Goal: Task Accomplishment & Management: Manage account settings

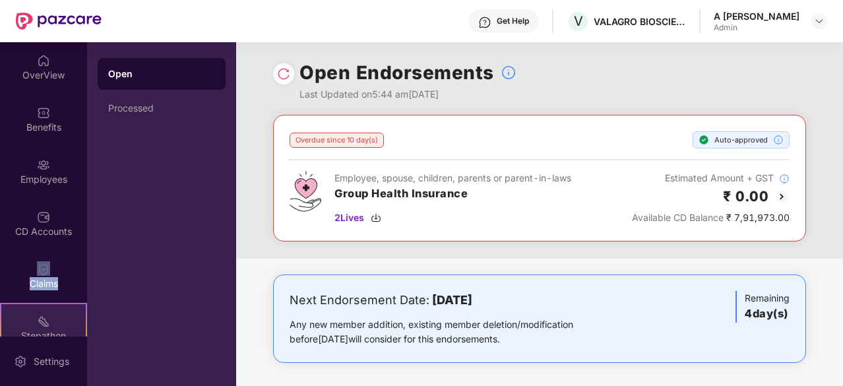
scroll to position [122, 0]
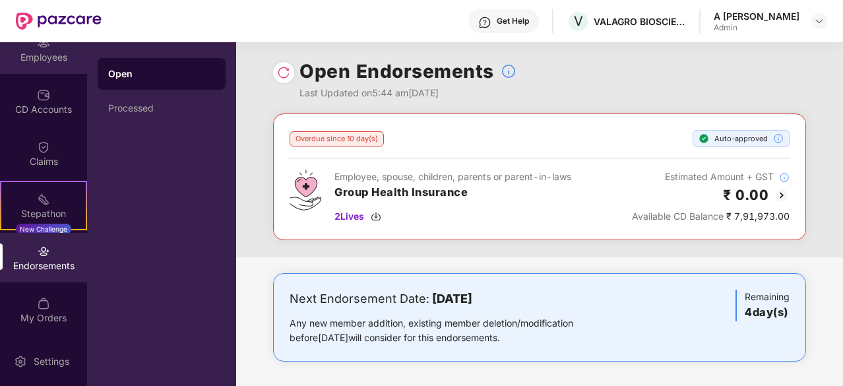
click at [53, 58] on div "Employees" at bounding box center [43, 57] width 87 height 13
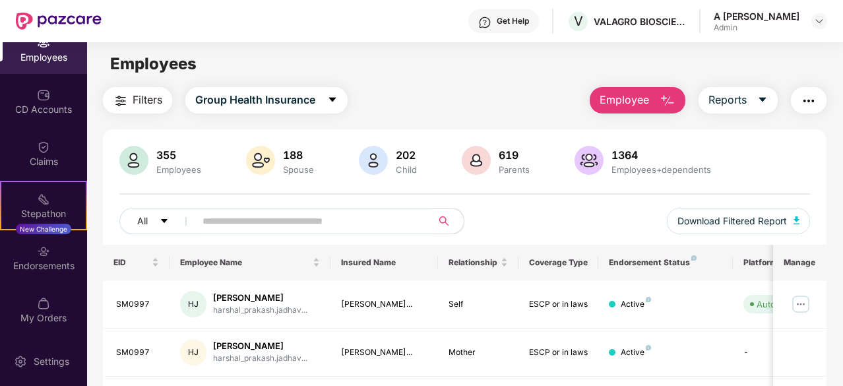
click at [353, 218] on input "text" at bounding box center [309, 221] width 212 height 20
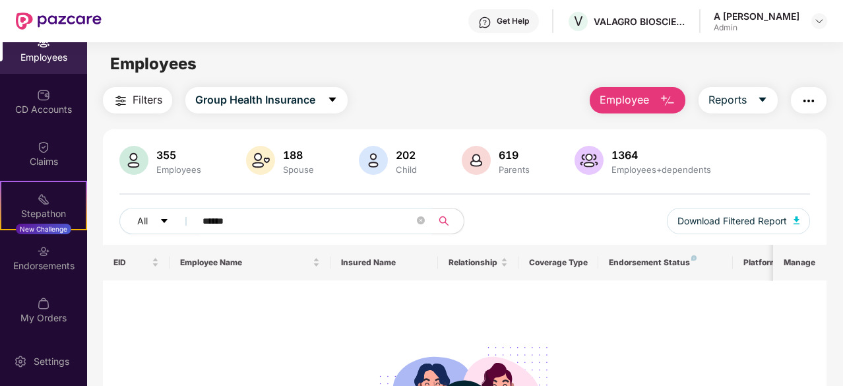
type input "******"
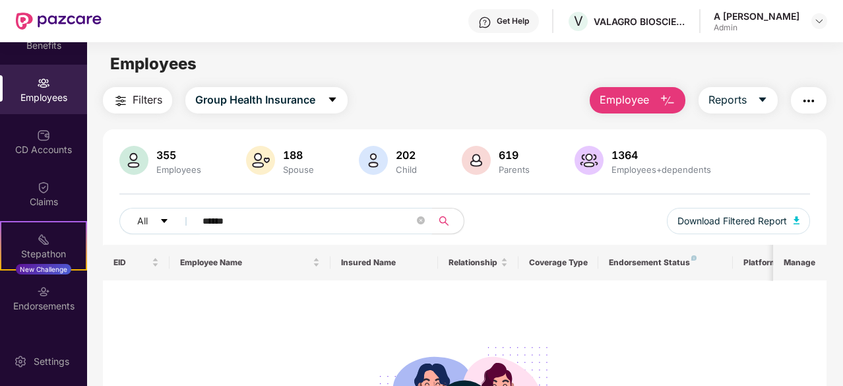
scroll to position [80, 0]
click at [610, 95] on span "Employee" at bounding box center [624, 100] width 49 height 16
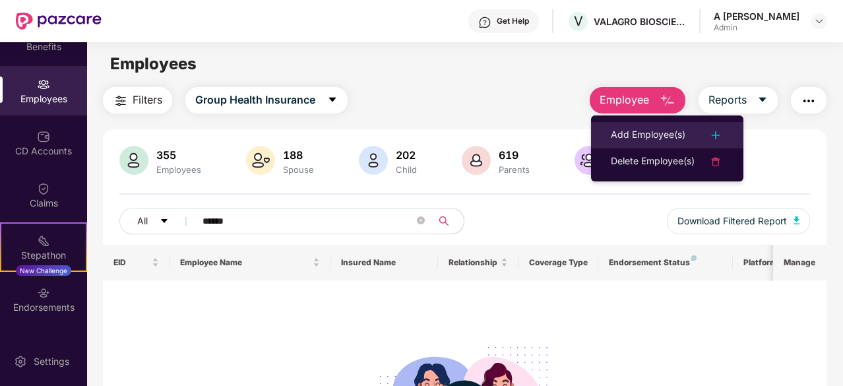
click at [645, 134] on div "Add Employee(s)" at bounding box center [648, 135] width 75 height 16
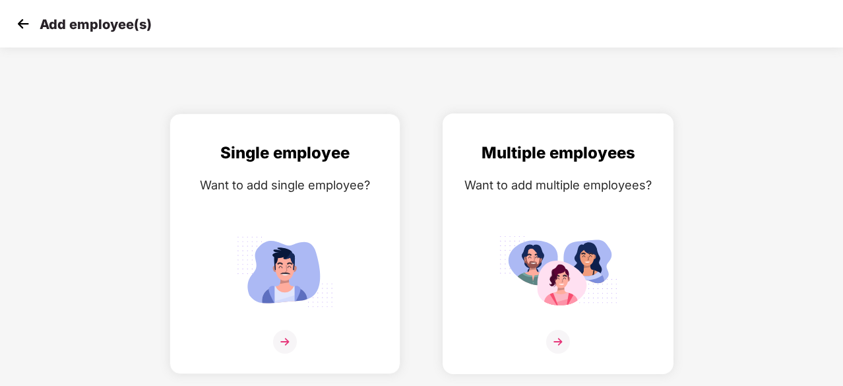
click at [557, 346] on img at bounding box center [558, 342] width 24 height 24
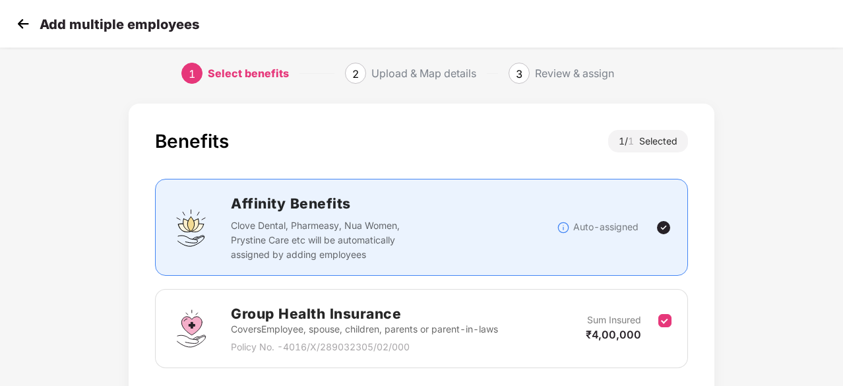
click at [777, 141] on div "Benefits 1 / 1 Selected Affinity Benefits Clove Dental, Pharmeasy, Nua Women, P…" at bounding box center [421, 290] width 843 height 386
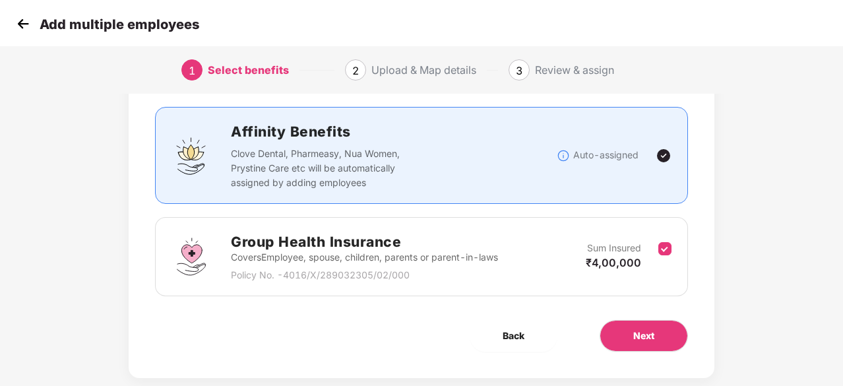
scroll to position [74, 0]
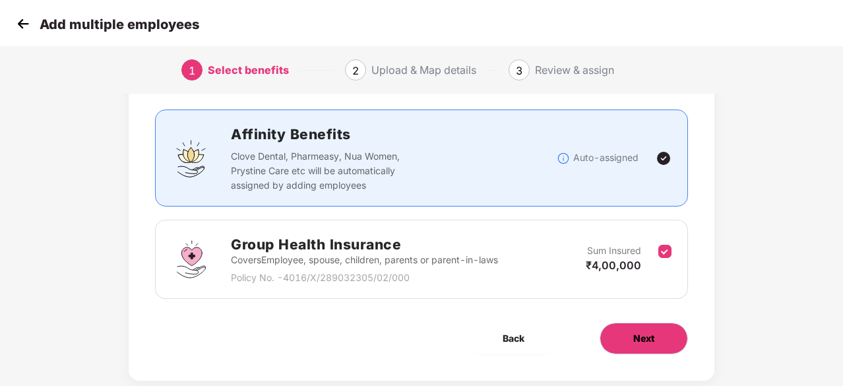
click at [656, 340] on button "Next" at bounding box center [644, 339] width 88 height 32
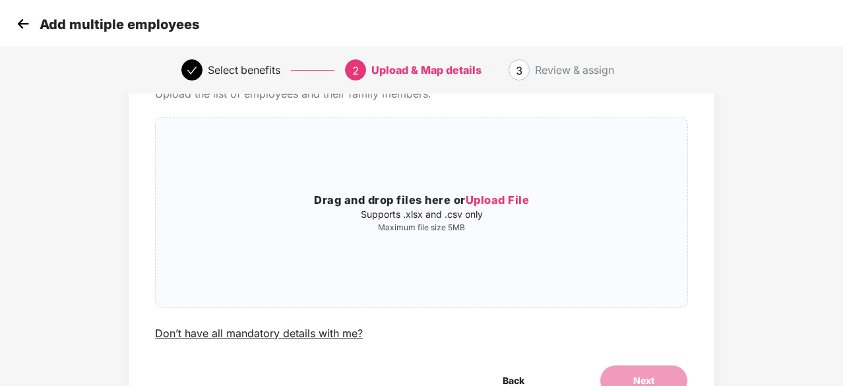
scroll to position [0, 0]
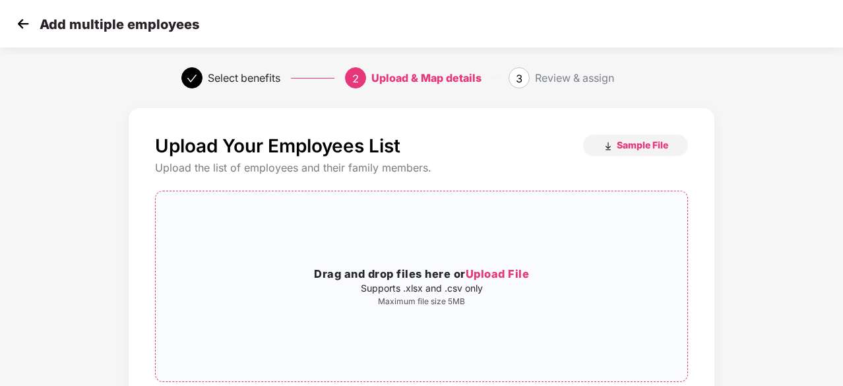
click at [501, 272] on span "Upload File" at bounding box center [498, 273] width 64 height 13
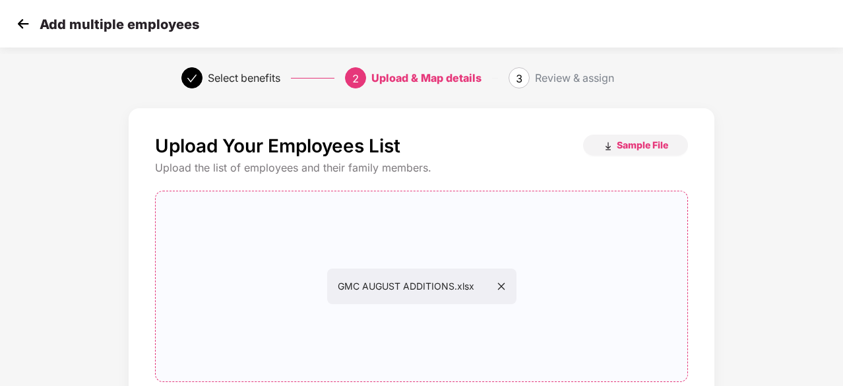
click at [740, 148] on div "Upload Your Employees List Sample File Upload the list of employees and their f…" at bounding box center [422, 316] width 703 height 428
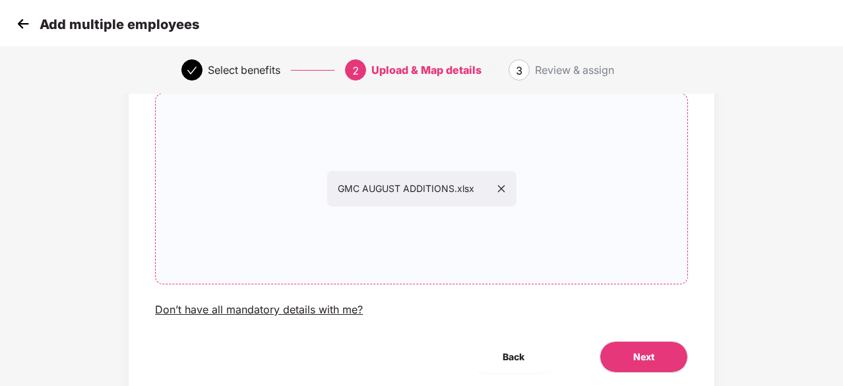
scroll to position [144, 0]
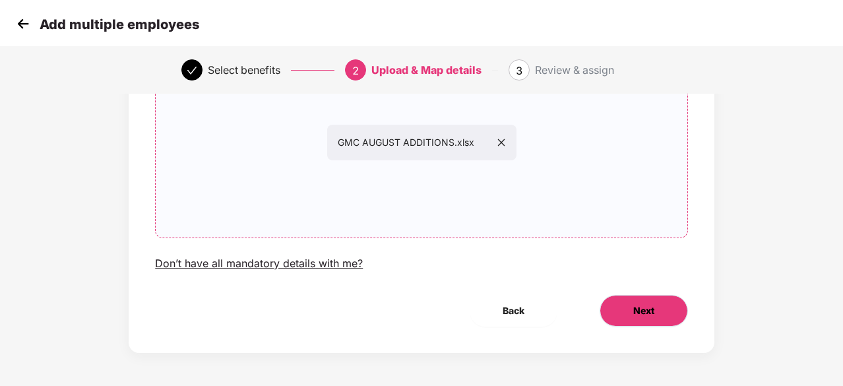
click at [626, 314] on button "Next" at bounding box center [644, 311] width 88 height 32
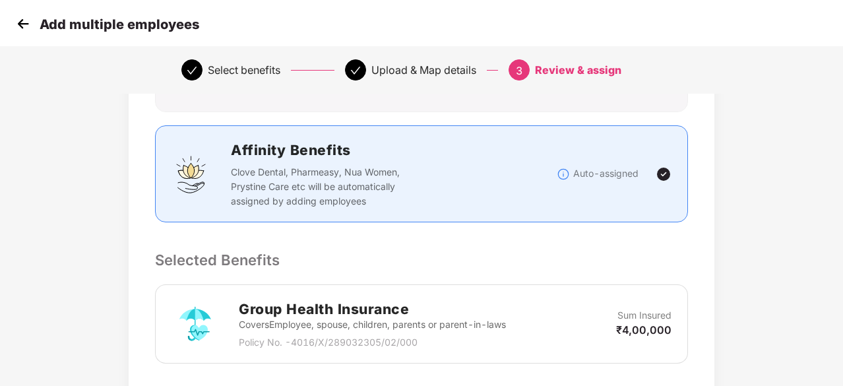
scroll to position [0, 0]
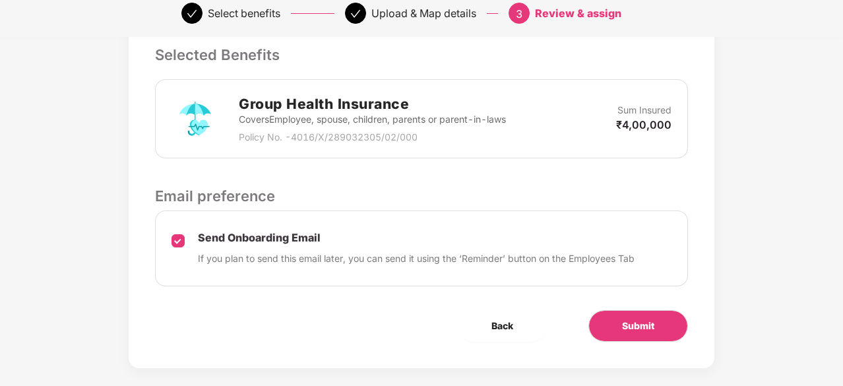
scroll to position [362, 0]
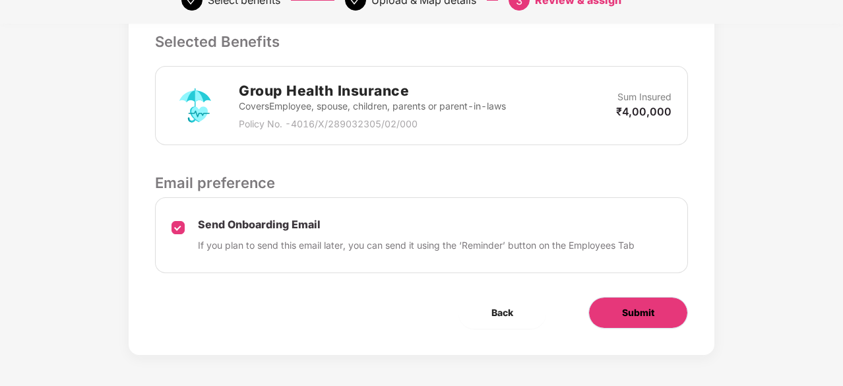
click at [648, 307] on span "Submit" at bounding box center [638, 312] width 32 height 15
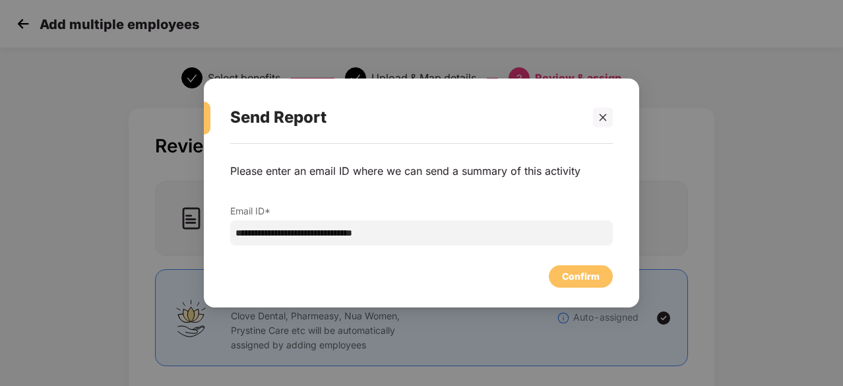
click at [563, 291] on div "**********" at bounding box center [421, 219] width 435 height 150
click at [593, 271] on div "Confirm" at bounding box center [581, 276] width 38 height 15
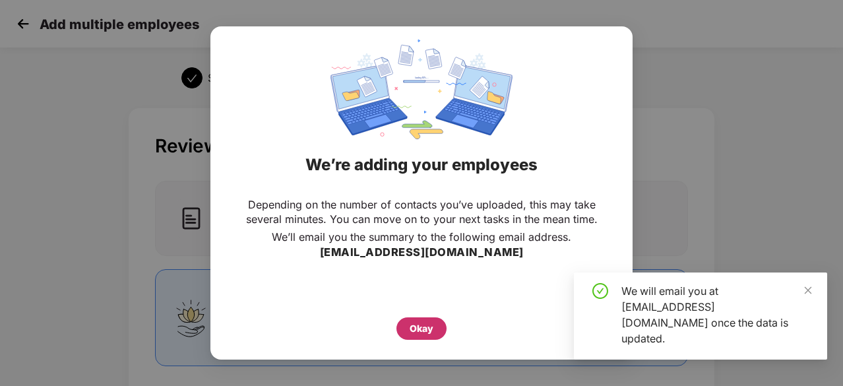
click at [424, 319] on div "Okay" at bounding box center [422, 328] width 50 height 22
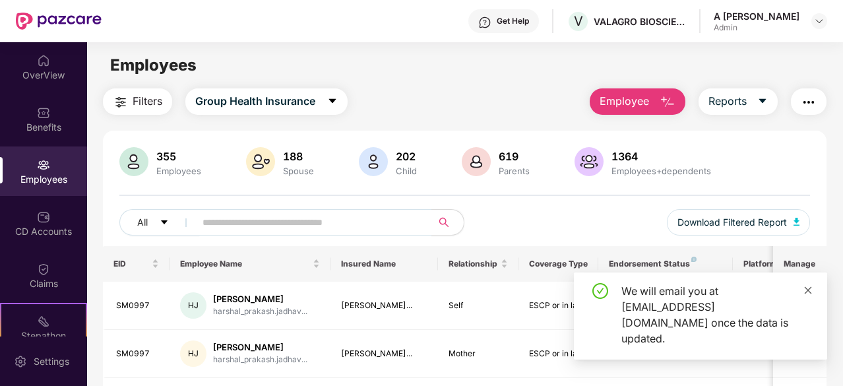
click at [808, 294] on icon "close" at bounding box center [808, 289] width 7 height 7
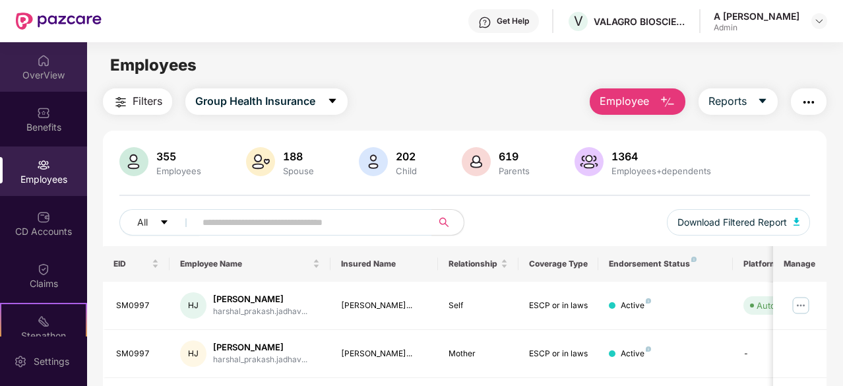
click at [42, 78] on div "OverView" at bounding box center [43, 75] width 87 height 13
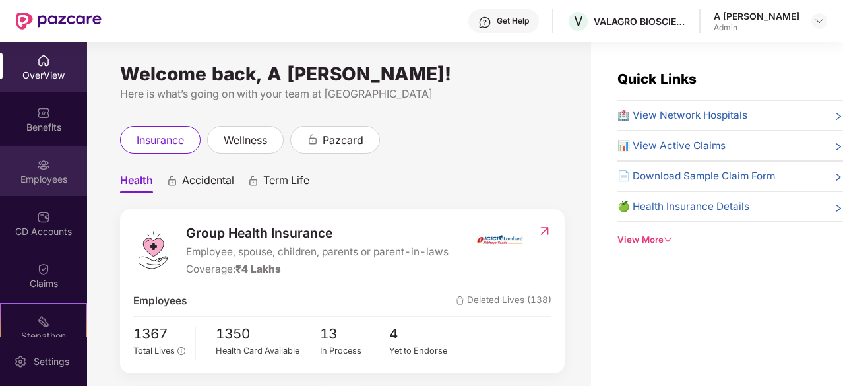
click at [17, 164] on div "Employees" at bounding box center [43, 170] width 87 height 49
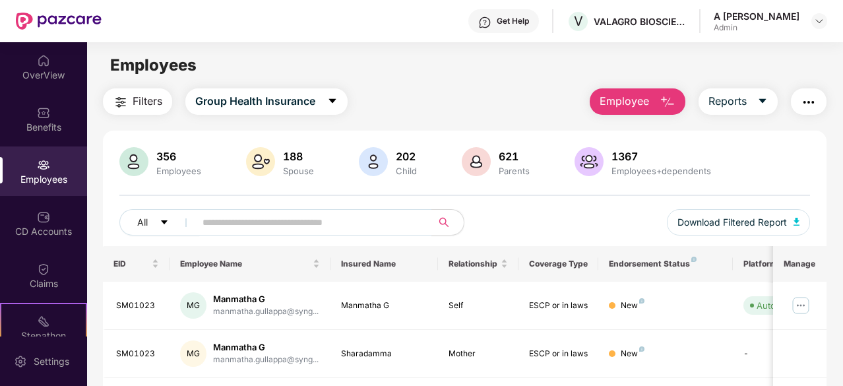
click at [608, 110] on button "Employee" at bounding box center [638, 101] width 96 height 26
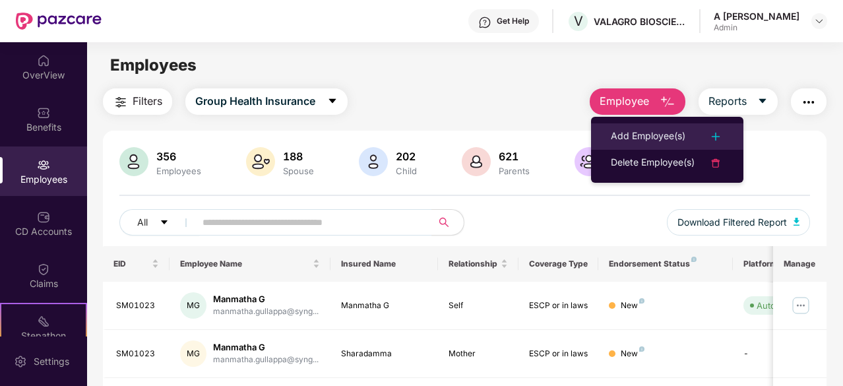
click at [627, 135] on div "Add Employee(s)" at bounding box center [648, 137] width 75 height 16
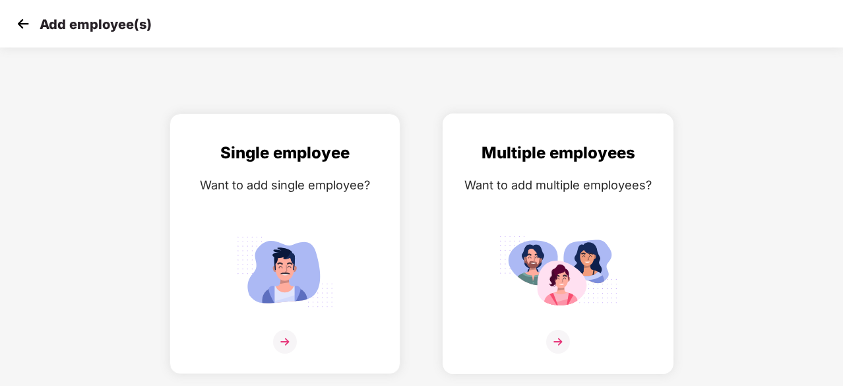
click at [558, 346] on img at bounding box center [558, 342] width 24 height 24
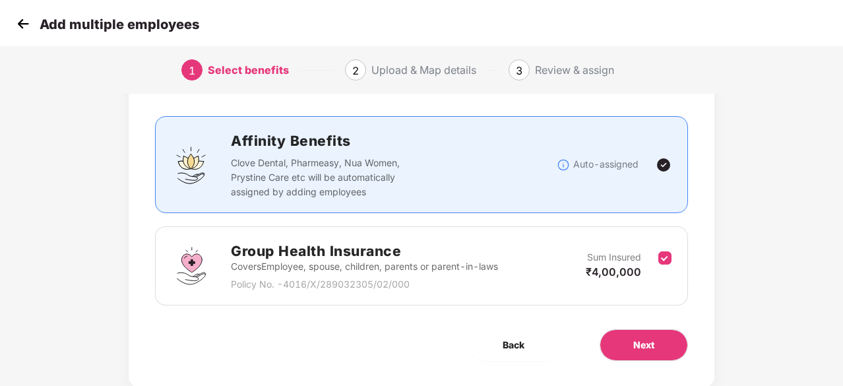
scroll to position [100, 0]
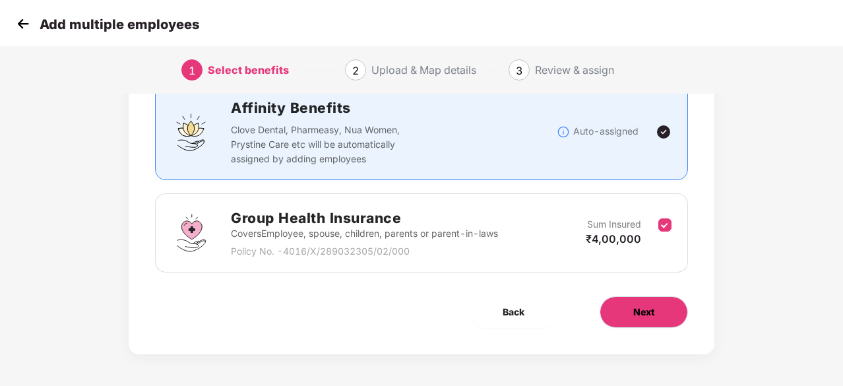
click at [654, 313] on span "Next" at bounding box center [643, 312] width 21 height 15
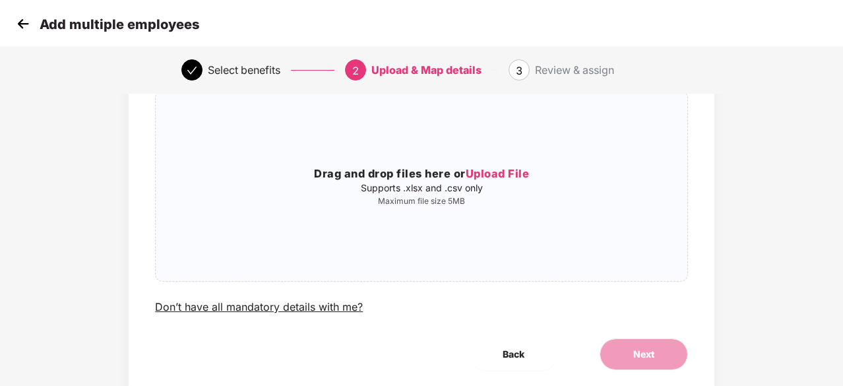
scroll to position [0, 0]
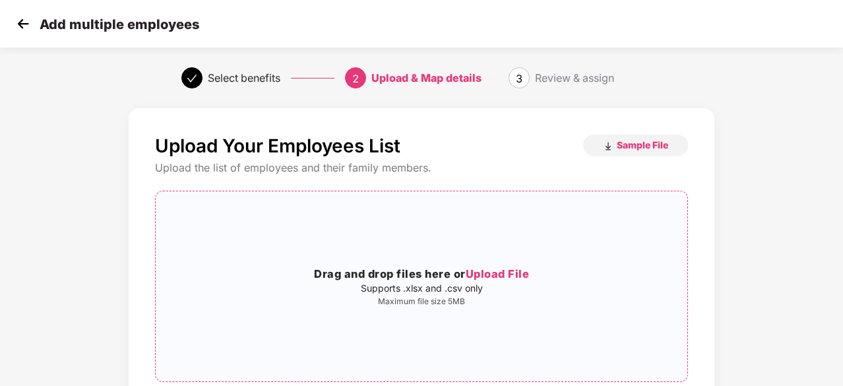
click at [496, 278] on span "Upload File" at bounding box center [498, 273] width 64 height 13
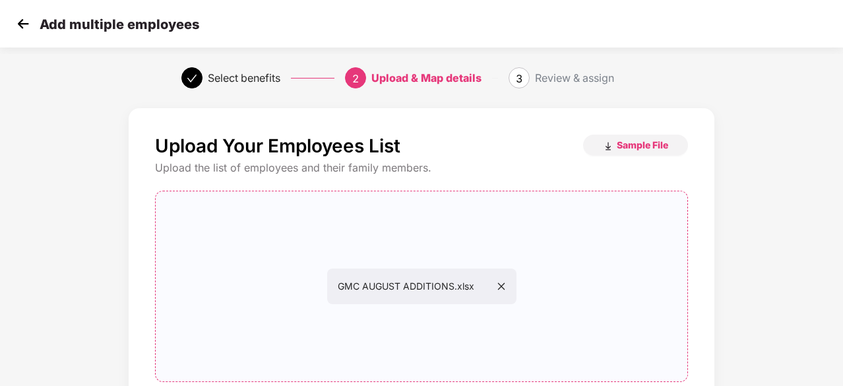
click at [792, 170] on div "Upload Your Employees List Sample File Upload the list of employees and their f…" at bounding box center [421, 316] width 843 height 428
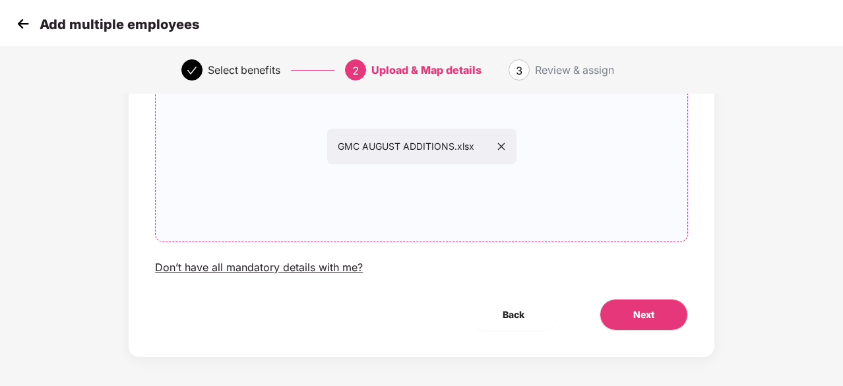
scroll to position [144, 0]
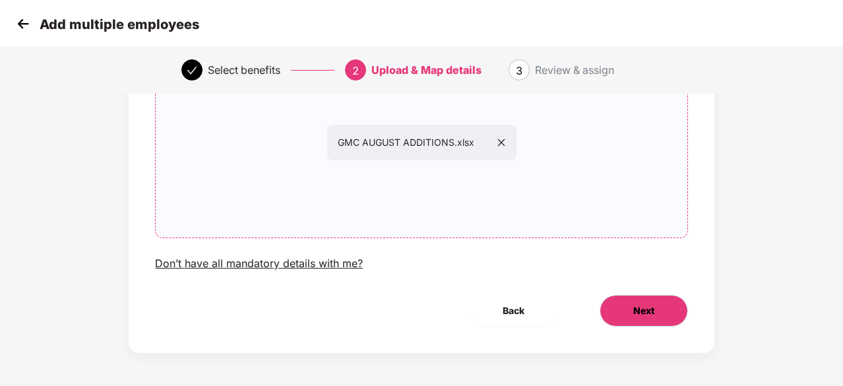
click at [649, 322] on button "Next" at bounding box center [644, 311] width 88 height 32
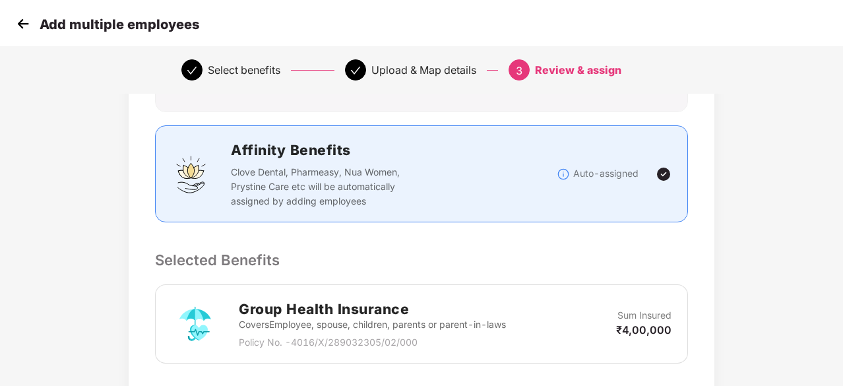
scroll to position [0, 0]
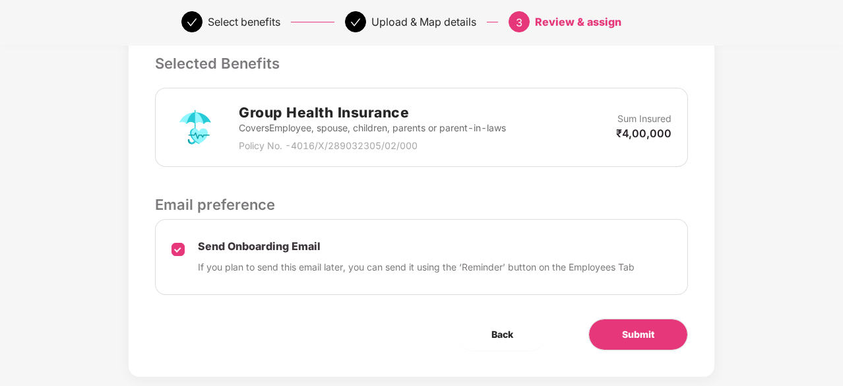
scroll to position [343, 0]
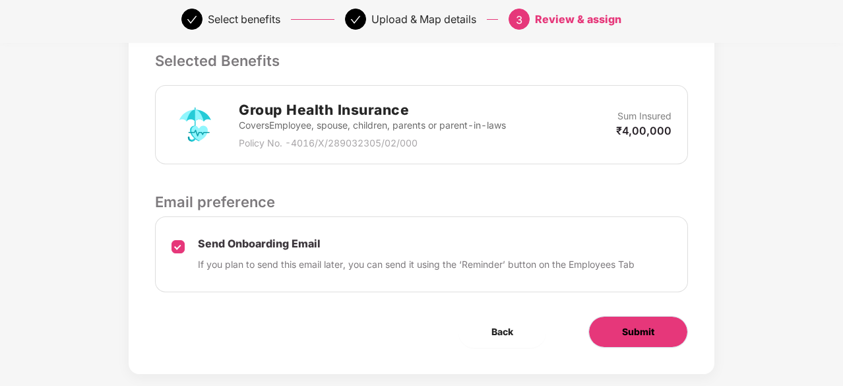
click at [633, 341] on button "Submit" at bounding box center [639, 332] width 100 height 32
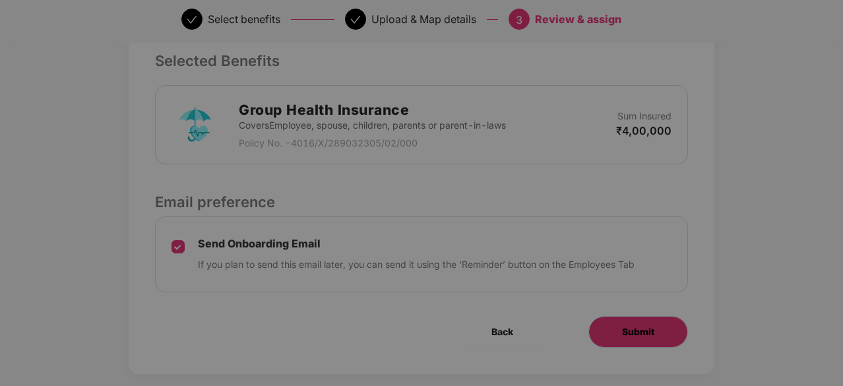
scroll to position [0, 0]
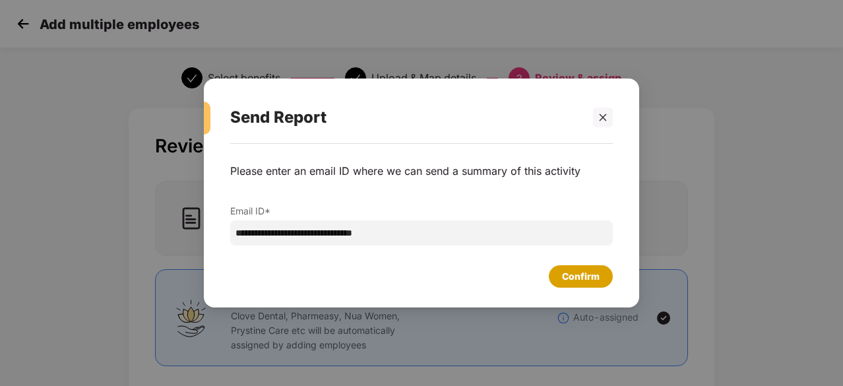
click at [589, 275] on div "Confirm" at bounding box center [581, 276] width 38 height 15
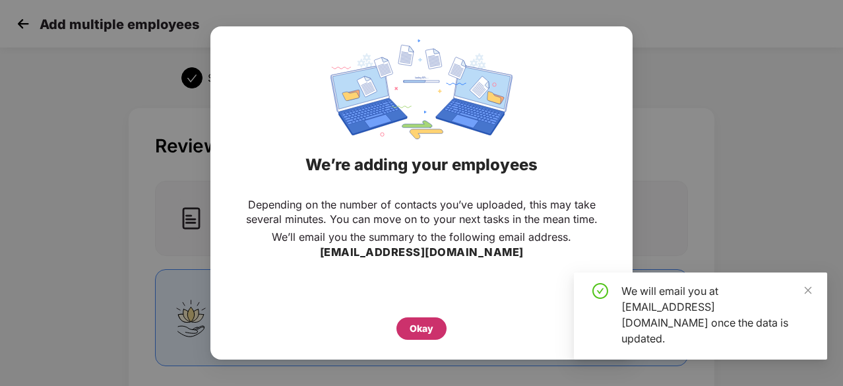
click at [431, 335] on div "Okay" at bounding box center [422, 328] width 24 height 15
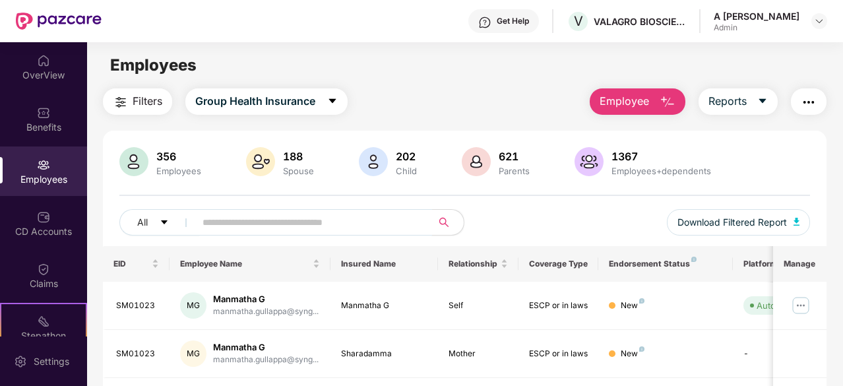
click at [230, 228] on input "text" at bounding box center [309, 222] width 212 height 20
paste input "******"
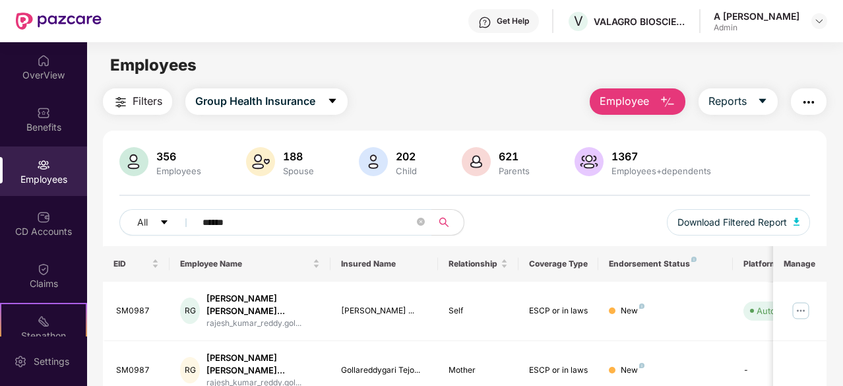
click at [724, 170] on div "356 Employees 188 Spouse 202 Child 621 Parents 1367 Employees+dependents" at bounding box center [464, 163] width 691 height 32
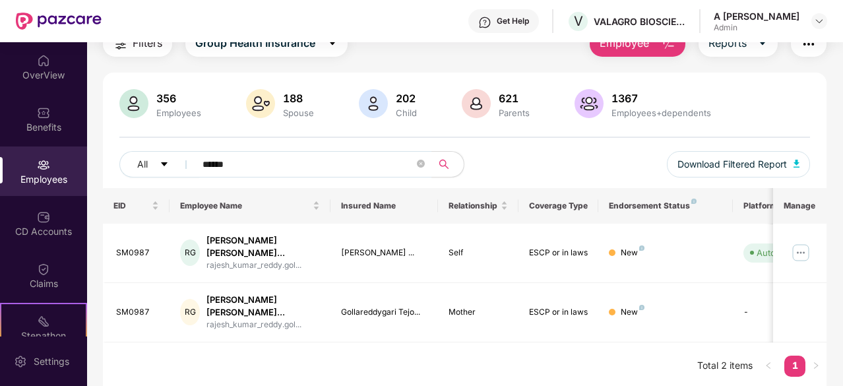
scroll to position [61, 0]
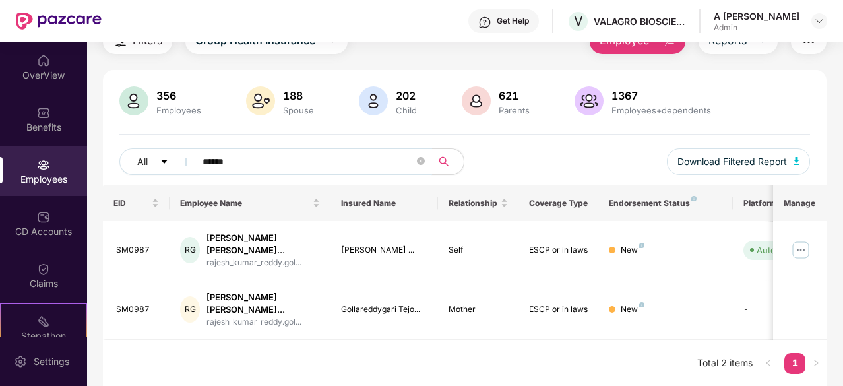
click at [253, 163] on input "******" at bounding box center [309, 162] width 212 height 20
paste input "*"
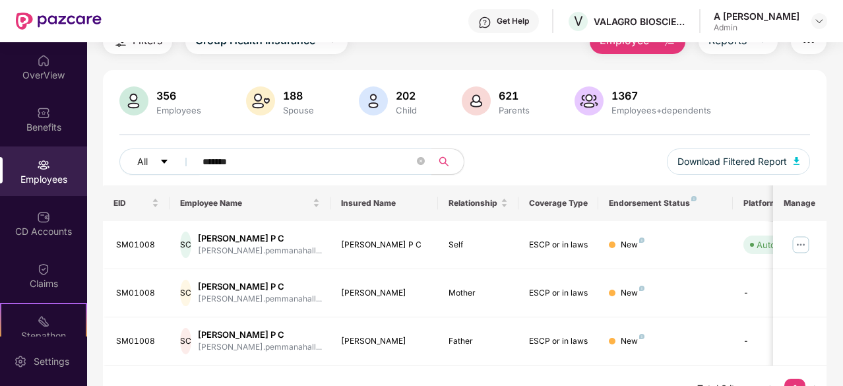
click at [635, 156] on div "All ******* Download Filtered Report" at bounding box center [464, 166] width 691 height 37
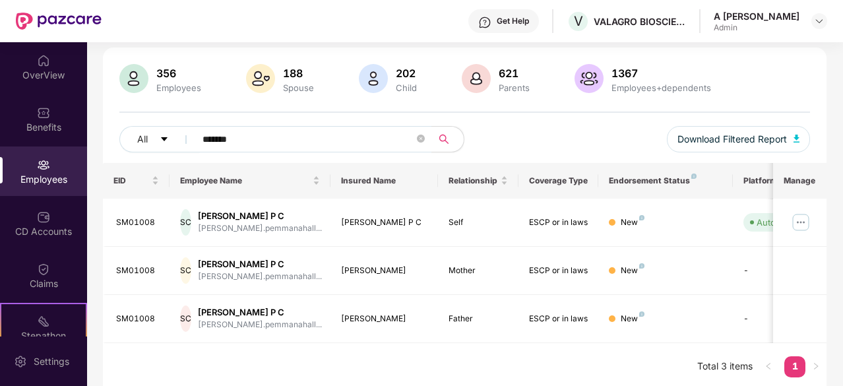
scroll to position [86, 0]
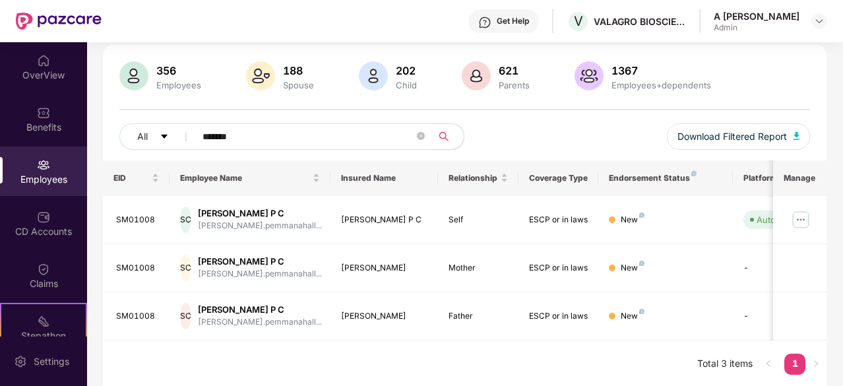
click at [259, 140] on input "*******" at bounding box center [309, 137] width 212 height 20
paste input "text"
click at [278, 133] on input "*******" at bounding box center [309, 137] width 212 height 20
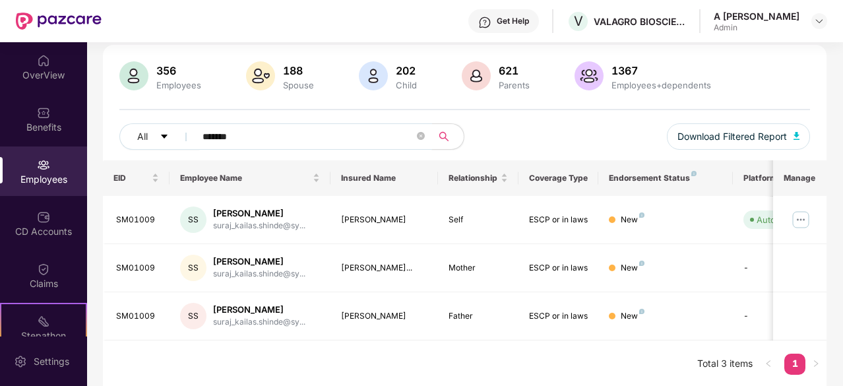
paste input "text"
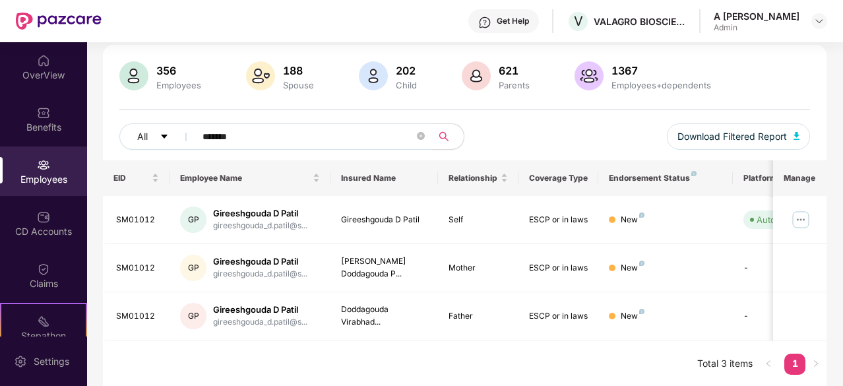
click at [286, 141] on input "*******" at bounding box center [309, 137] width 212 height 20
paste input "text"
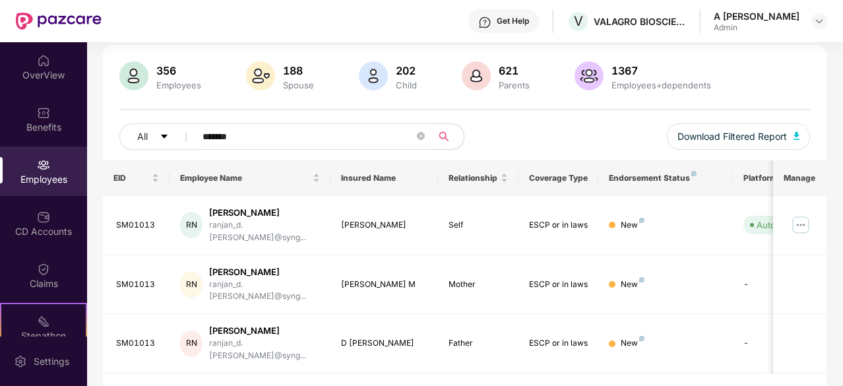
click at [291, 136] on input "*******" at bounding box center [309, 137] width 212 height 20
paste input "text"
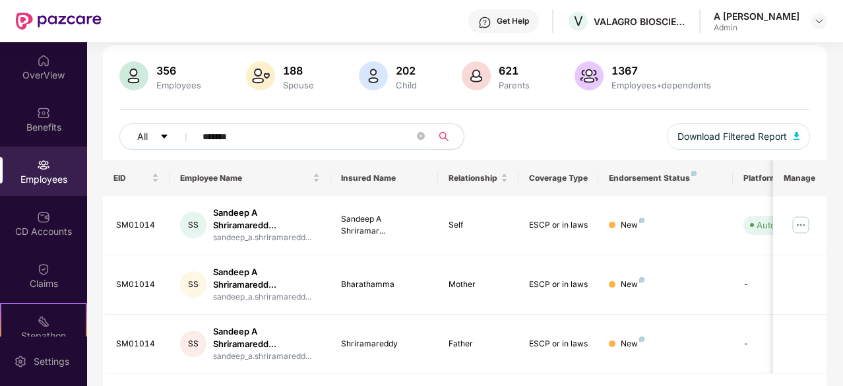
click at [282, 137] on input "*******" at bounding box center [309, 137] width 212 height 20
paste input "text"
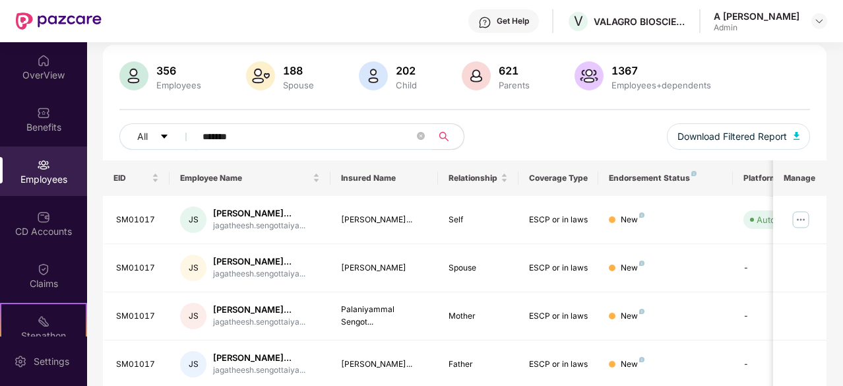
click at [310, 137] on input "*******" at bounding box center [309, 137] width 212 height 20
paste input "text"
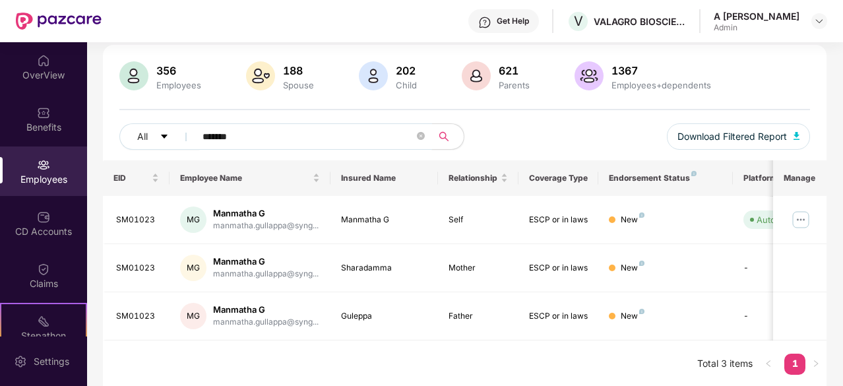
click at [310, 137] on input "*******" at bounding box center [309, 137] width 212 height 20
type input "*******"
click at [33, 221] on div "CD Accounts" at bounding box center [43, 223] width 87 height 49
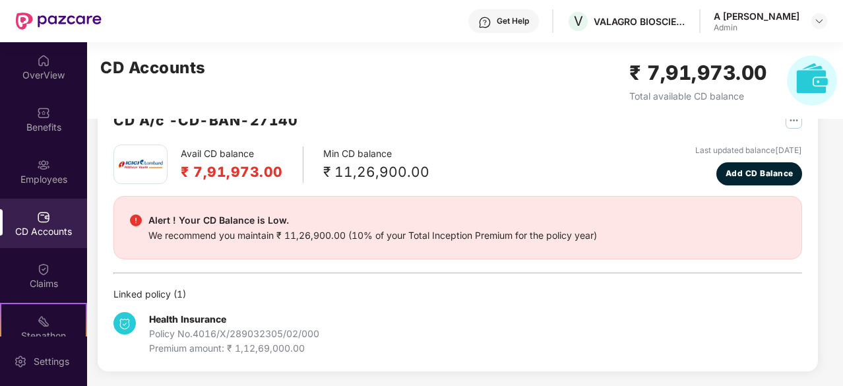
scroll to position [122, 0]
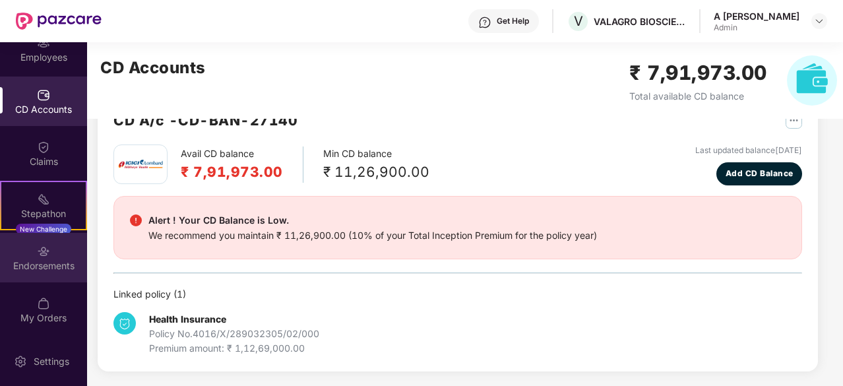
click at [53, 266] on div "Endorsements" at bounding box center [43, 265] width 87 height 13
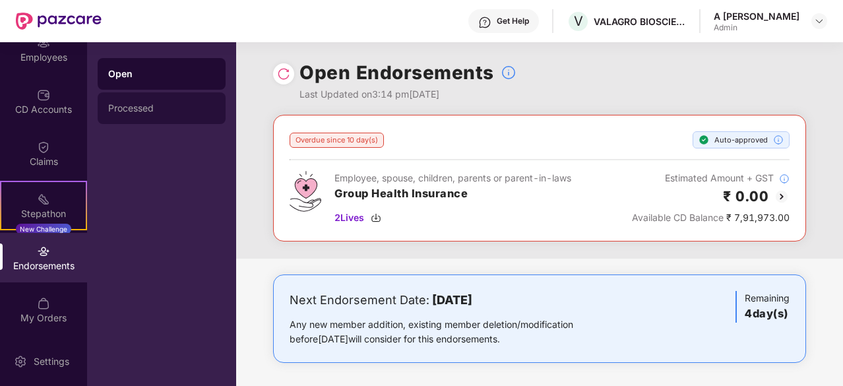
click at [150, 109] on div "Processed" at bounding box center [161, 108] width 107 height 11
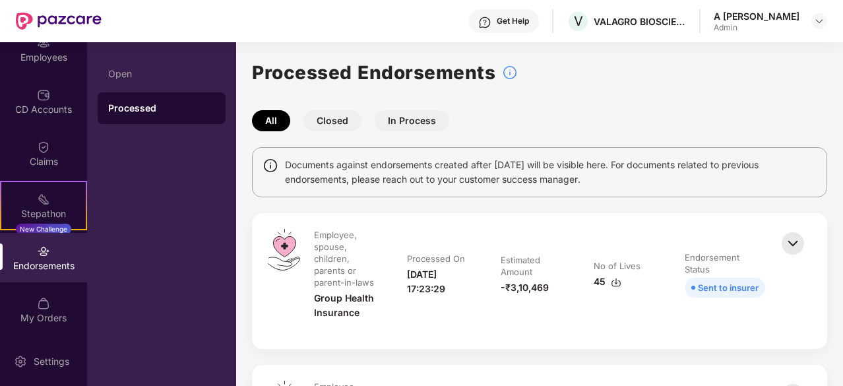
click at [405, 125] on button "In Process" at bounding box center [412, 120] width 75 height 21
click at [341, 127] on button "Closed" at bounding box center [332, 120] width 58 height 21
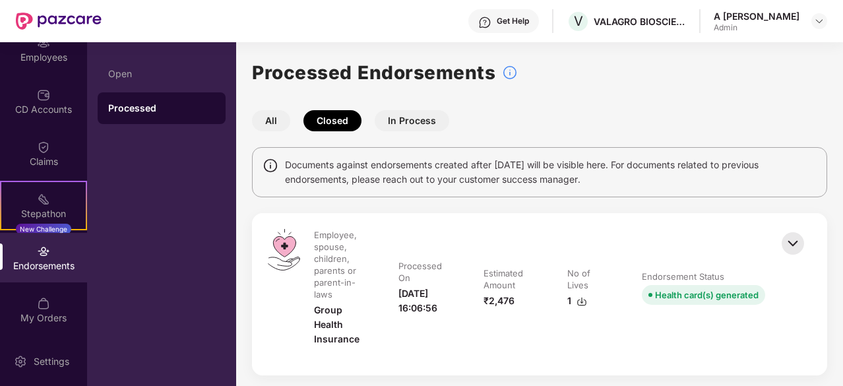
click at [420, 114] on button "In Process" at bounding box center [412, 120] width 75 height 21
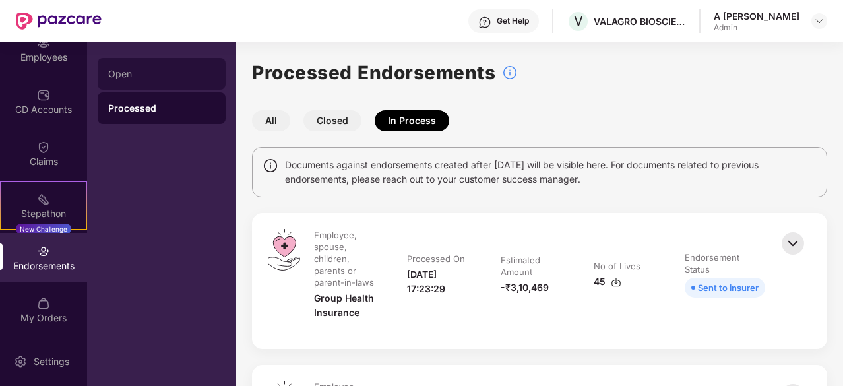
click at [129, 77] on div "Open" at bounding box center [161, 74] width 107 height 11
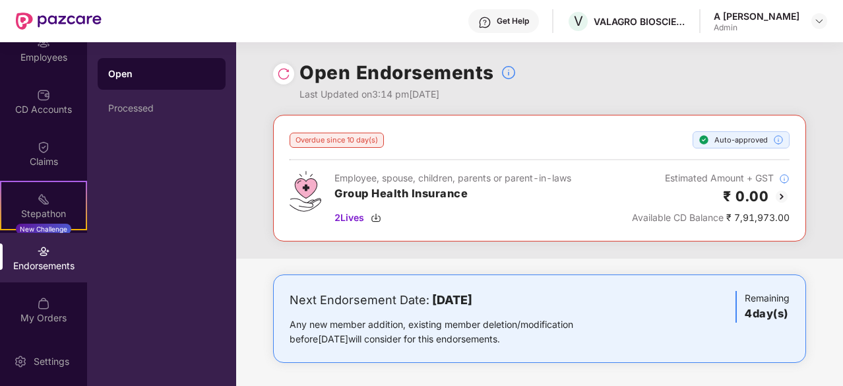
click at [583, 99] on div "Open Endorsements Last Updated on 3:14 pm[DATE]" at bounding box center [539, 78] width 533 height 73
click at [565, 153] on div "Overdue since 10 day(s) Auto-approved Employee, spouse, children, parents or pa…" at bounding box center [540, 177] width 500 height 94
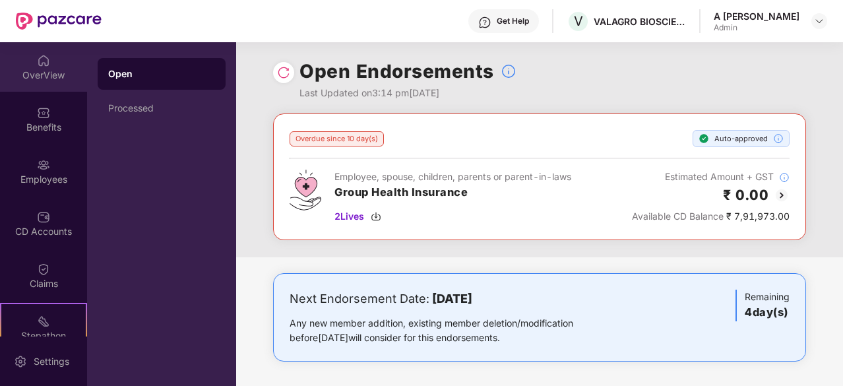
click at [34, 70] on div "OverView" at bounding box center [43, 75] width 87 height 13
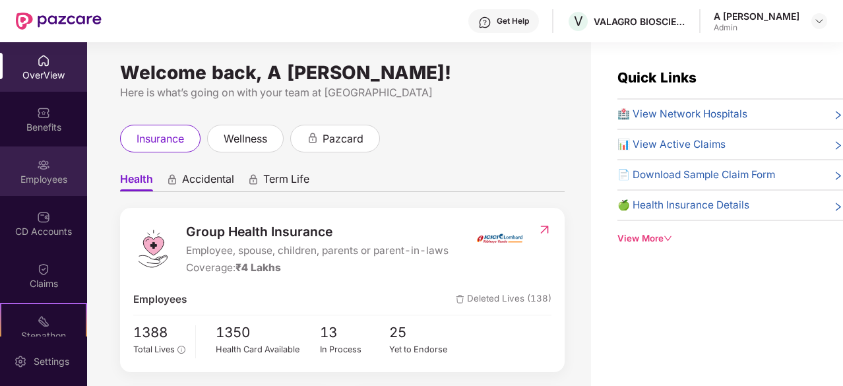
click at [51, 187] on div "Employees" at bounding box center [43, 170] width 87 height 49
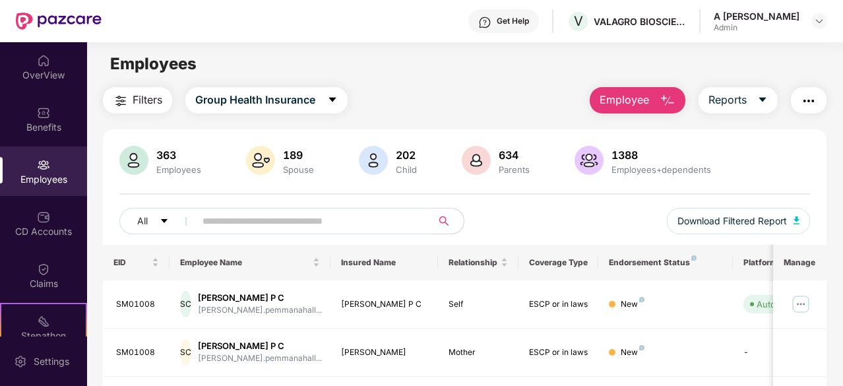
click at [414, 85] on main "Employees Filters Group Health Insurance Employee Reports 363 Employees 189 Spo…" at bounding box center [464, 234] width 755 height 386
click at [38, 127] on div "Benefits" at bounding box center [43, 127] width 87 height 13
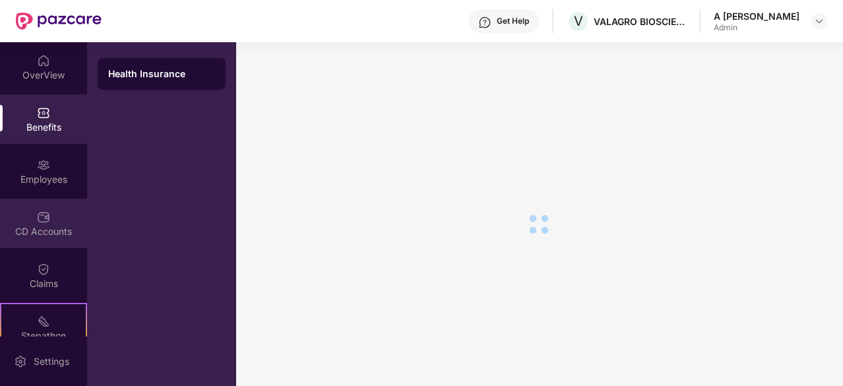
click at [51, 228] on div "CD Accounts" at bounding box center [43, 231] width 87 height 13
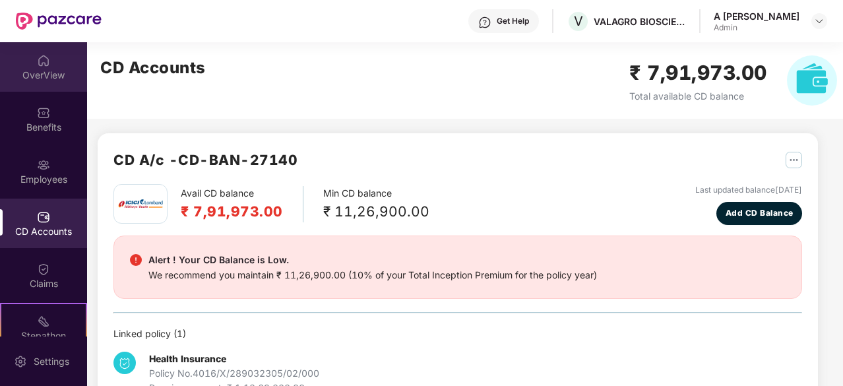
click at [48, 71] on div "OverView" at bounding box center [43, 75] width 87 height 13
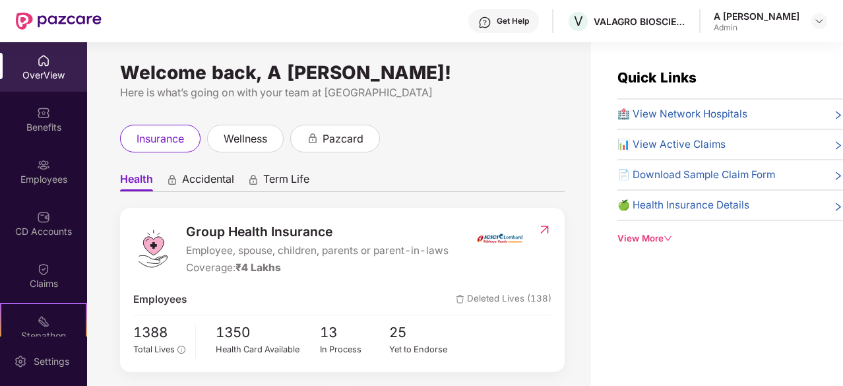
click at [55, 219] on div "CD Accounts" at bounding box center [43, 223] width 87 height 49
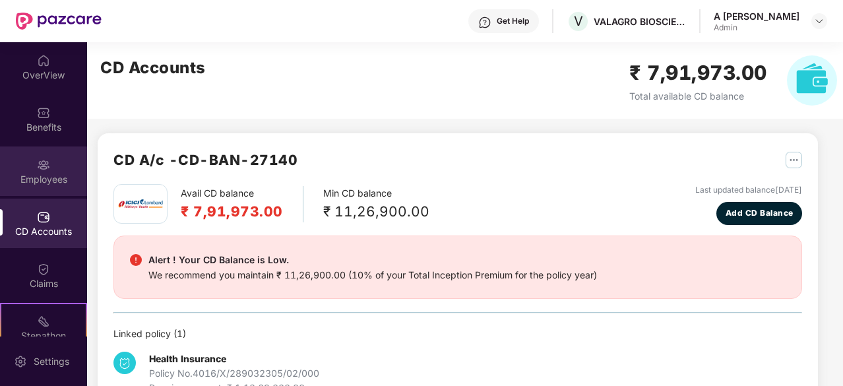
click at [49, 173] on div "Employees" at bounding box center [43, 179] width 87 height 13
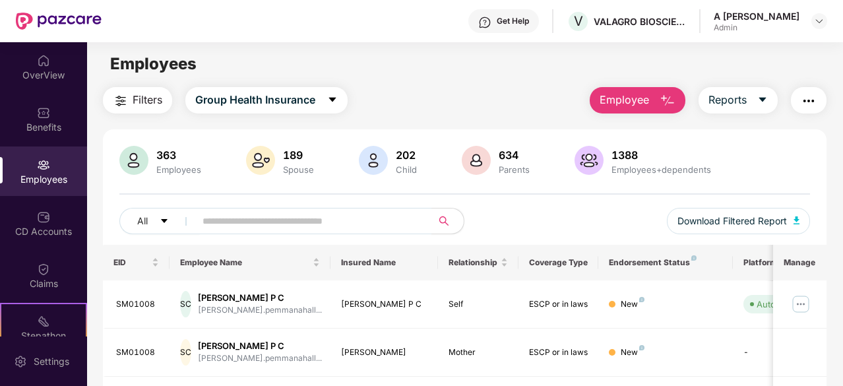
click at [487, 92] on div "Filters Group Health Insurance Employee Reports" at bounding box center [465, 100] width 724 height 26
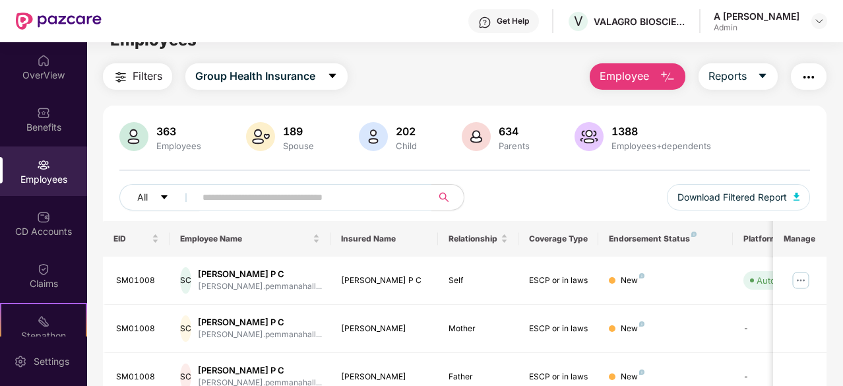
scroll to position [28, 0]
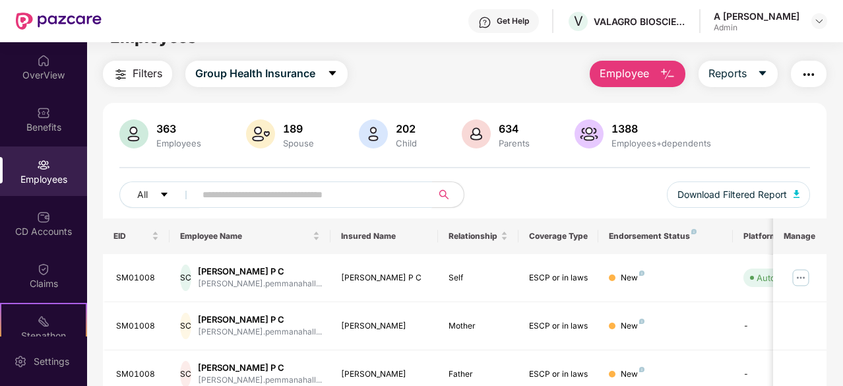
click at [305, 197] on input "text" at bounding box center [309, 195] width 212 height 20
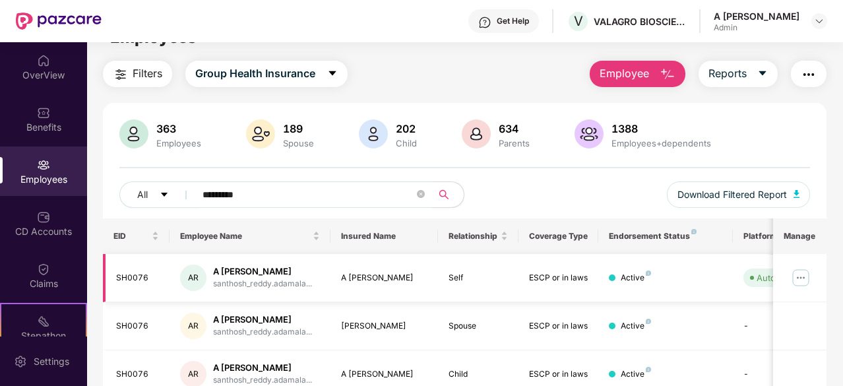
type input "********"
click at [801, 274] on img at bounding box center [800, 277] width 21 height 21
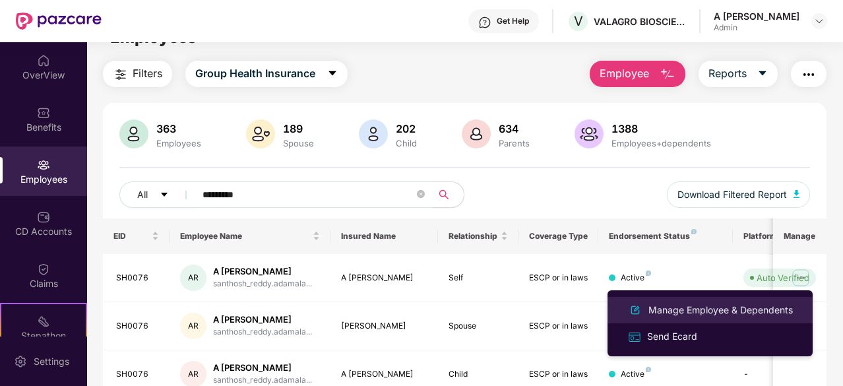
click at [669, 315] on div "Manage Employee & Dependents" at bounding box center [721, 310] width 150 height 15
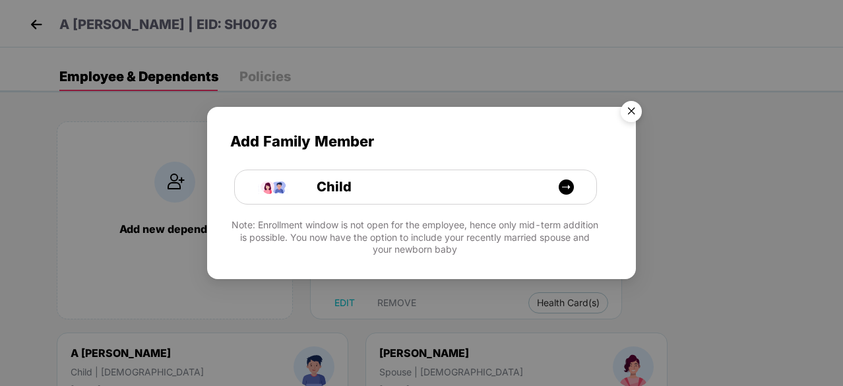
click at [631, 108] on img "Close" at bounding box center [631, 113] width 37 height 37
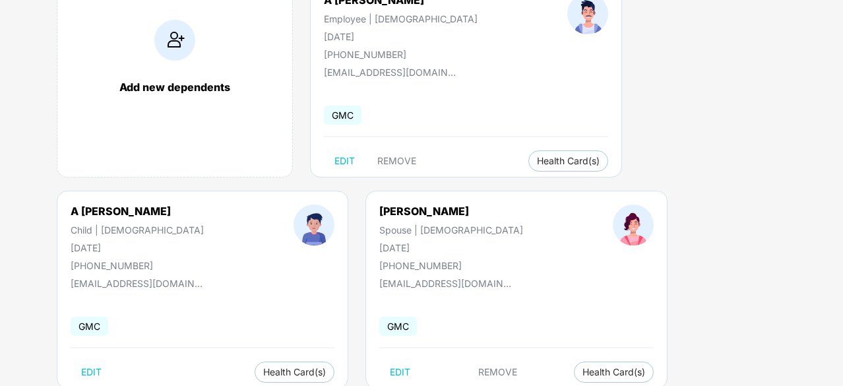
scroll to position [185, 0]
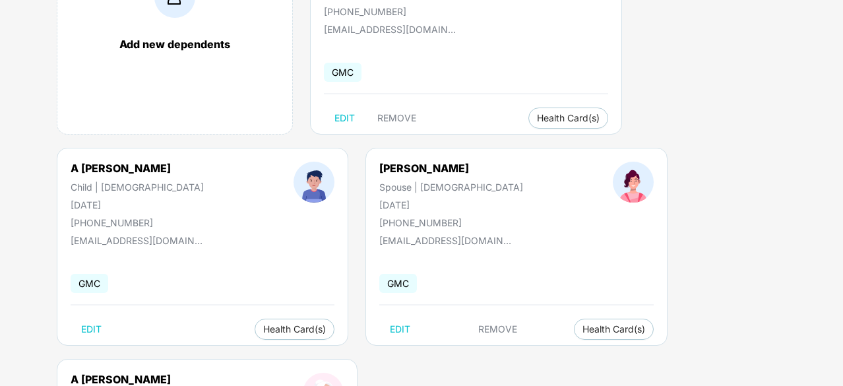
click at [280, 214] on div at bounding box center [314, 195] width 131 height 67
click at [264, 326] on span "Health Card(s)" at bounding box center [294, 329] width 63 height 7
click at [773, 237] on div "Add new dependents A [PERSON_NAME] Employee | [DEMOGRAPHIC_DATA] [DATE] [PHONE_…" at bounding box center [436, 253] width 813 height 673
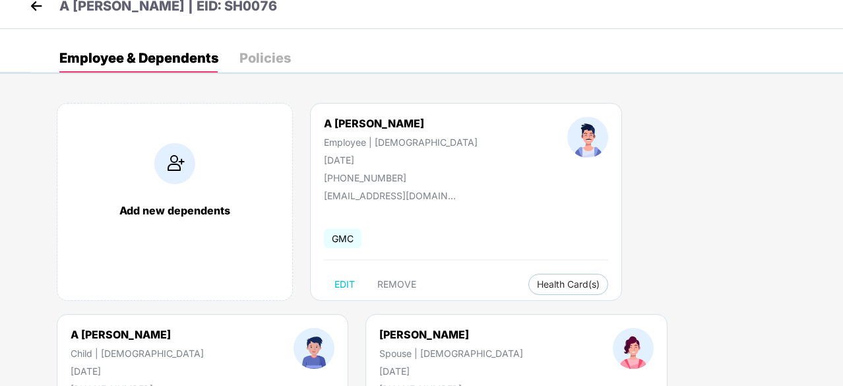
scroll to position [0, 0]
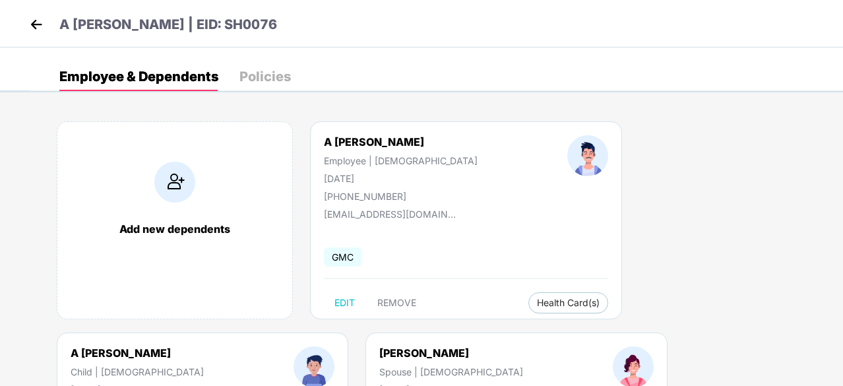
click at [40, 26] on img at bounding box center [36, 25] width 20 height 20
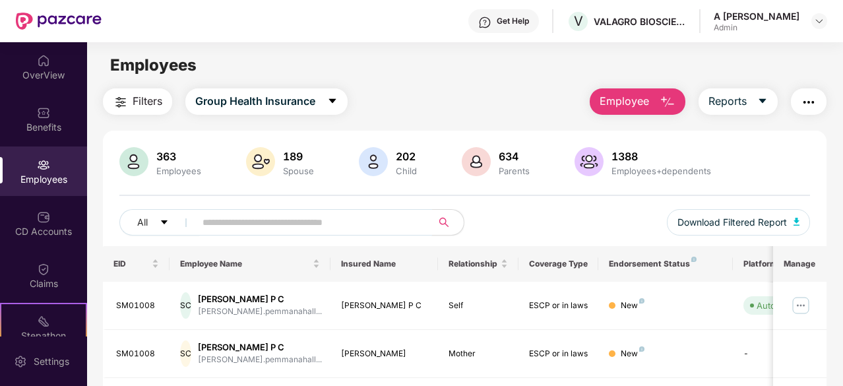
click at [293, 220] on input "text" at bounding box center [309, 222] width 212 height 20
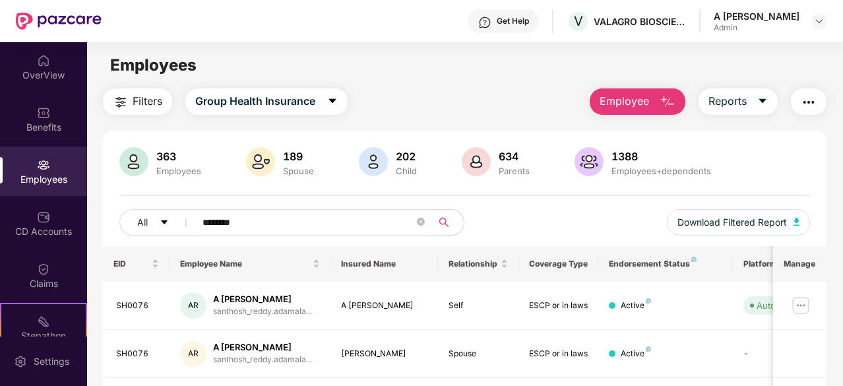
drag, startPoint x: 596, startPoint y: 212, endPoint x: 592, endPoint y: 201, distance: 11.3
click at [592, 201] on div "363 Employees 189 Spouse 202 Child 634 Parents 1388 Employees+dependents All **…" at bounding box center [465, 196] width 724 height 99
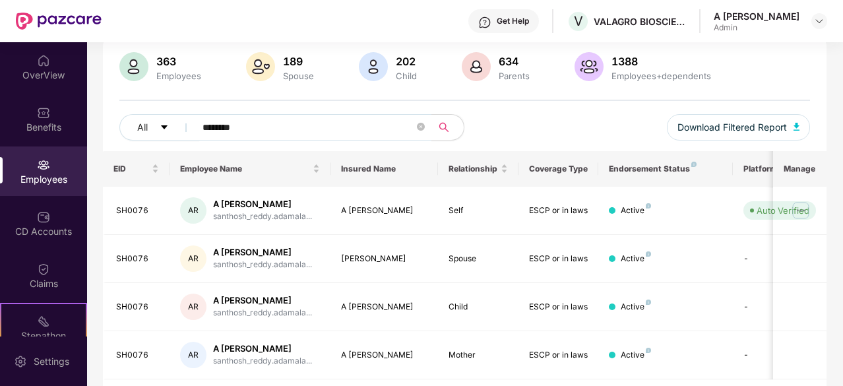
scroll to position [134, 0]
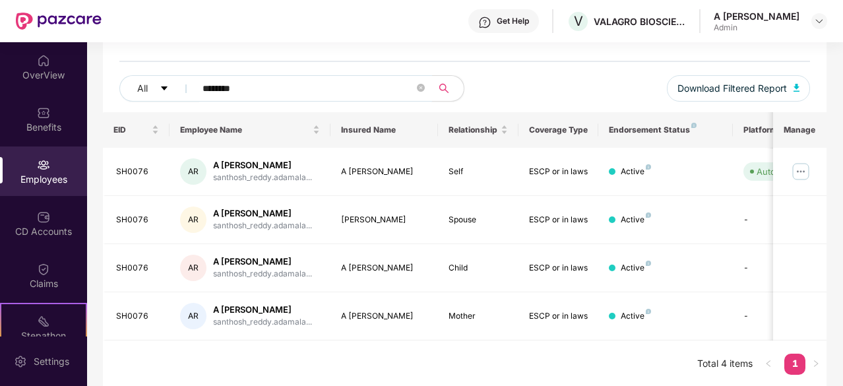
click at [352, 88] on input "********" at bounding box center [309, 89] width 212 height 20
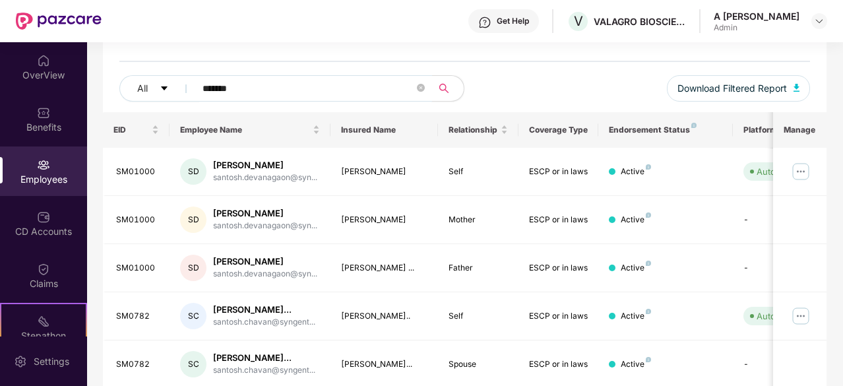
click at [329, 85] on input "*******" at bounding box center [309, 89] width 212 height 20
click at [575, 71] on div "363 Employees 189 Spouse 202 Child 634 Parents 1388 Employees+dependents All **…" at bounding box center [465, 62] width 724 height 99
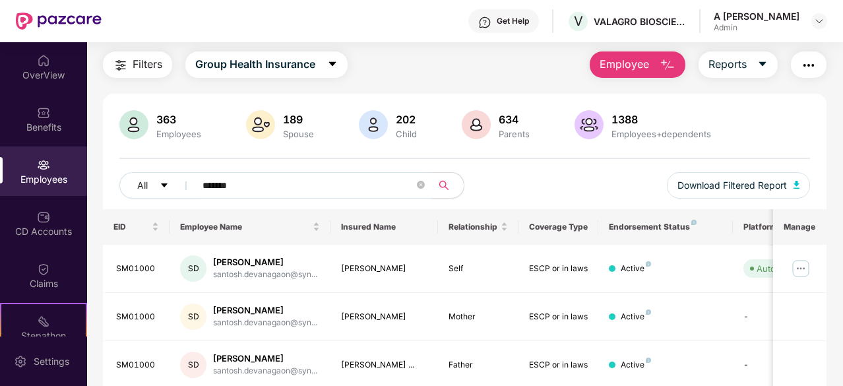
scroll to position [0, 0]
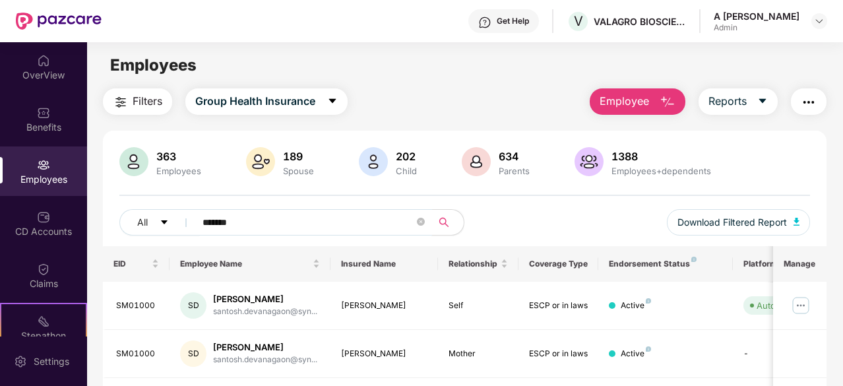
click at [256, 228] on input "*******" at bounding box center [309, 222] width 212 height 20
type input "********"
click at [521, 204] on div "363 Employees 189 Spouse 202 Child 634 Parents 1388 Employees+dependents All **…" at bounding box center [465, 196] width 724 height 99
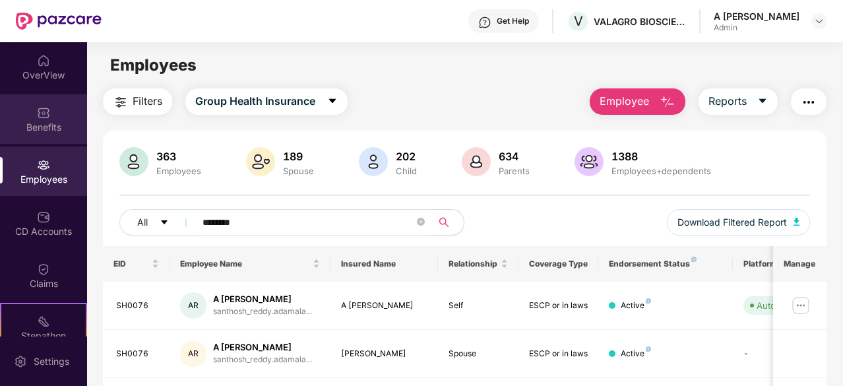
click at [57, 125] on div "Benefits" at bounding box center [43, 127] width 87 height 13
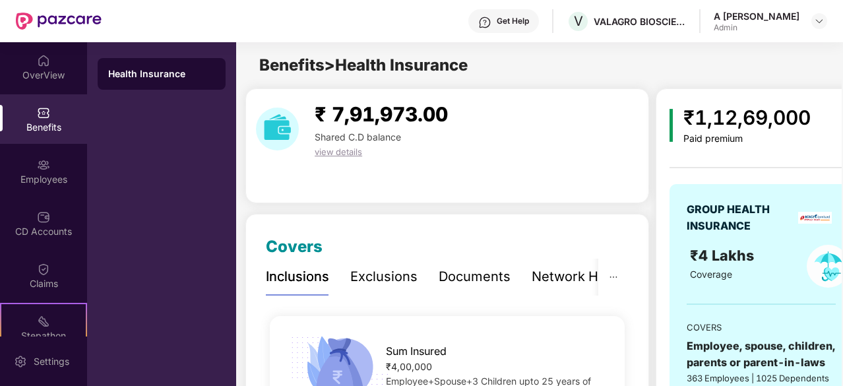
scroll to position [122, 0]
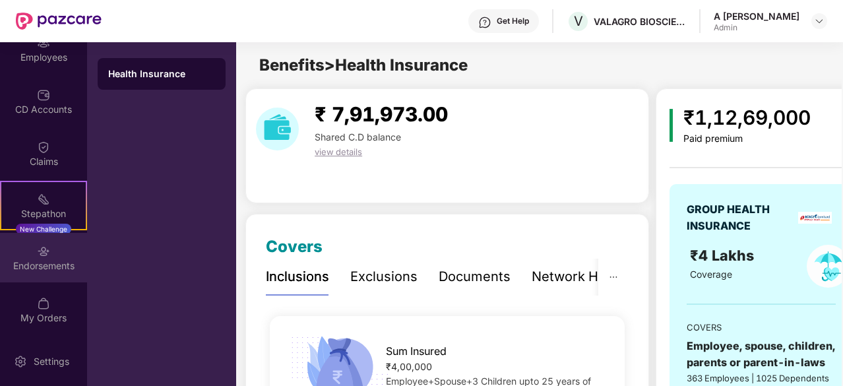
click at [63, 270] on div "Endorsements" at bounding box center [43, 265] width 87 height 13
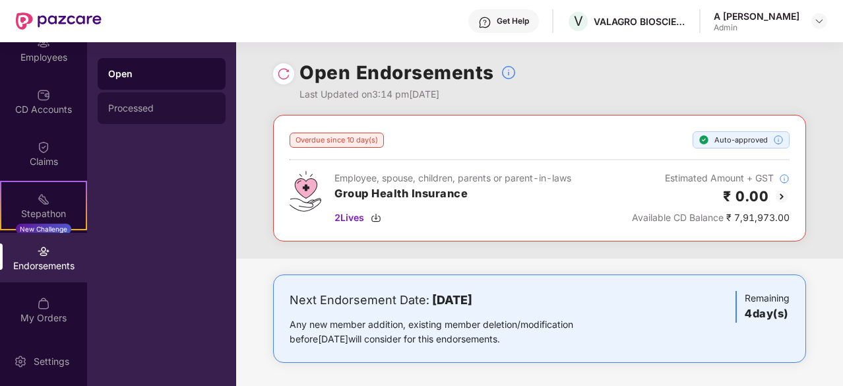
click at [132, 110] on div "Processed" at bounding box center [161, 108] width 107 height 11
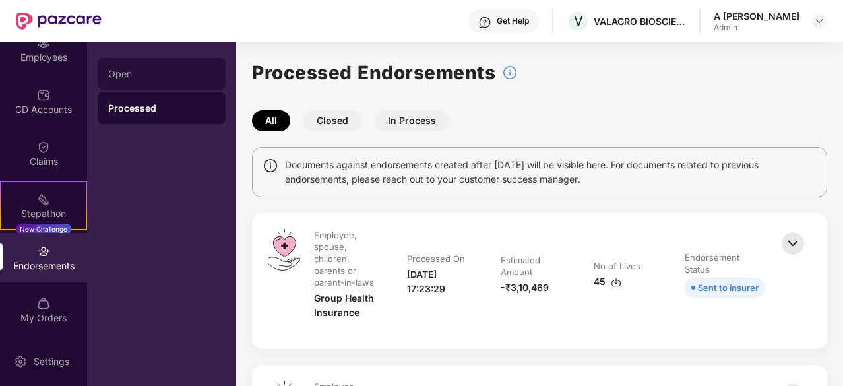
click at [179, 75] on div "Open" at bounding box center [161, 74] width 107 height 11
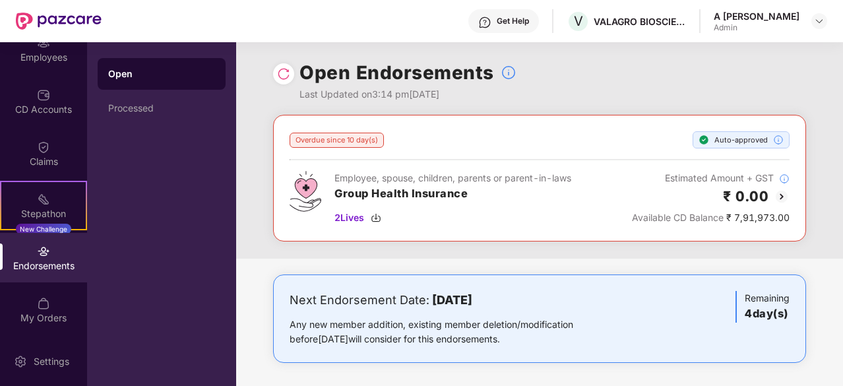
click at [620, 108] on div "Open Endorsements Last Updated on 3:14 pm[DATE]" at bounding box center [539, 78] width 533 height 73
click at [175, 104] on div "Processed" at bounding box center [161, 108] width 107 height 11
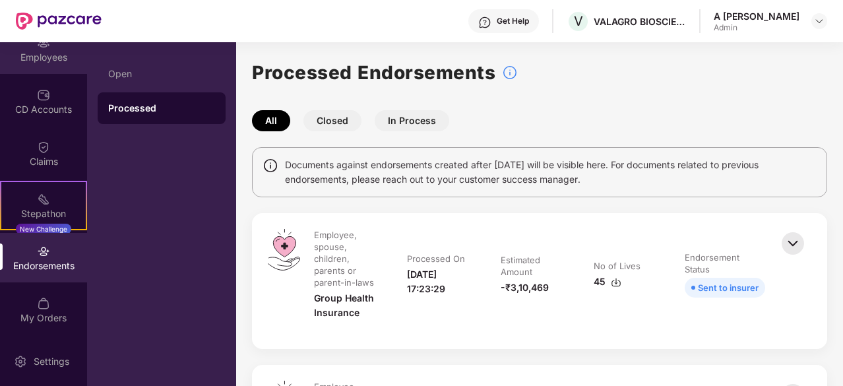
click at [59, 51] on div "Employees" at bounding box center [43, 57] width 87 height 13
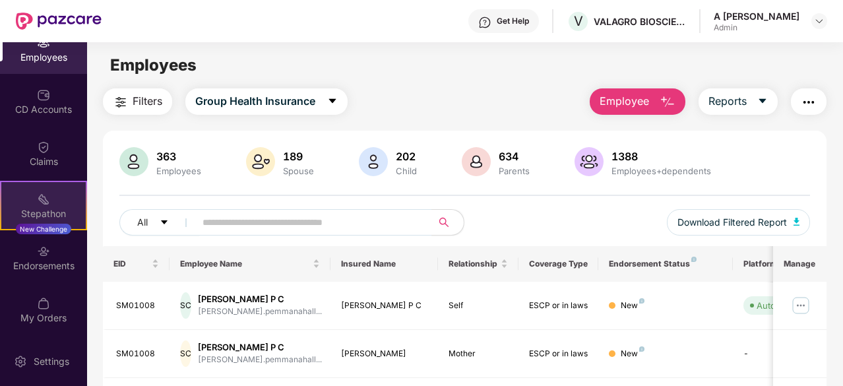
click at [61, 218] on div "Stepathon" at bounding box center [43, 213] width 84 height 13
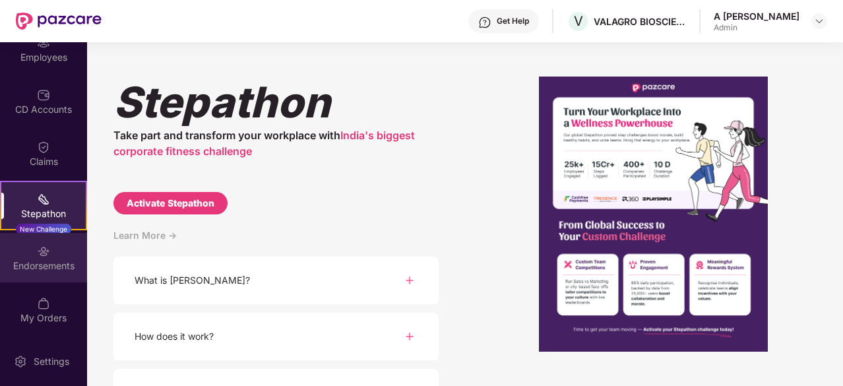
click at [40, 259] on div "Endorsements" at bounding box center [43, 265] width 87 height 13
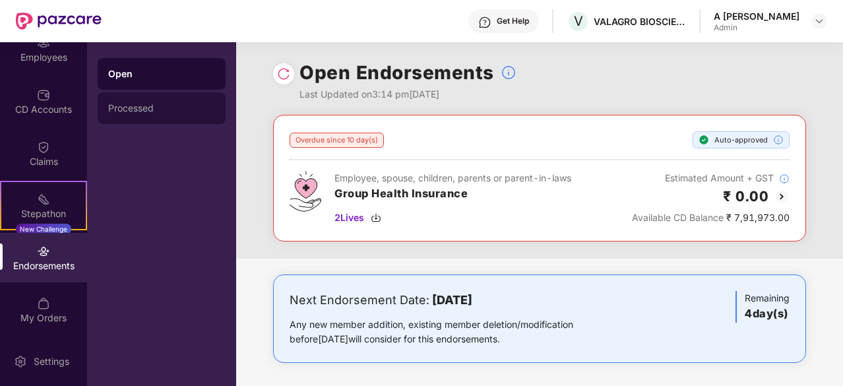
click at [162, 117] on div "Processed" at bounding box center [162, 108] width 128 height 32
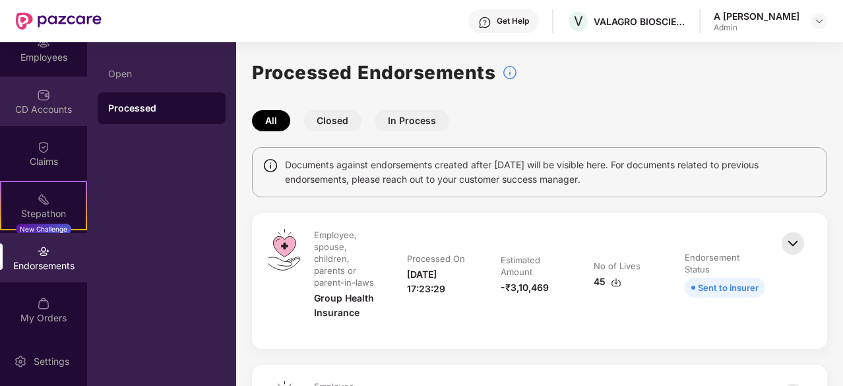
click at [36, 112] on div "CD Accounts" at bounding box center [43, 109] width 87 height 13
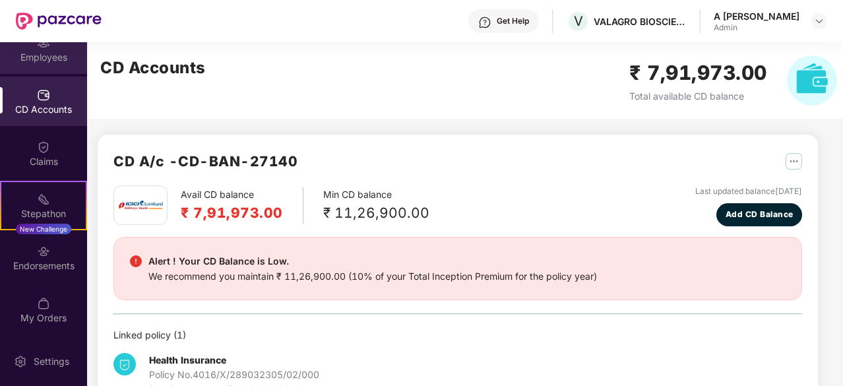
click at [49, 59] on div "Employees" at bounding box center [43, 57] width 87 height 13
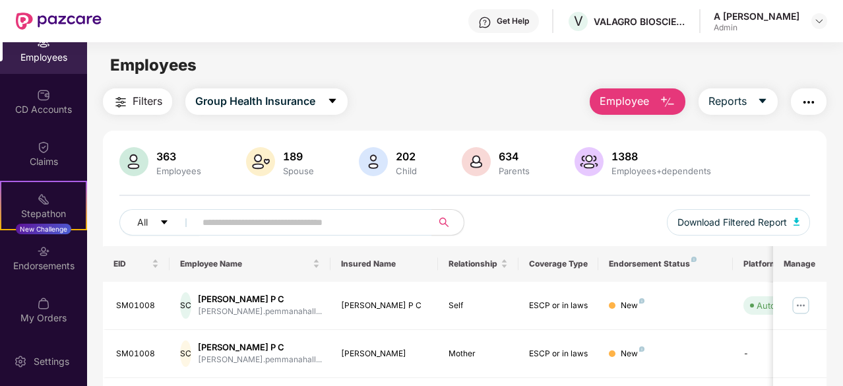
click at [622, 207] on div "363 Employees 189 Spouse 202 Child 634 Parents 1388 Employees+dependents All Do…" at bounding box center [465, 196] width 724 height 99
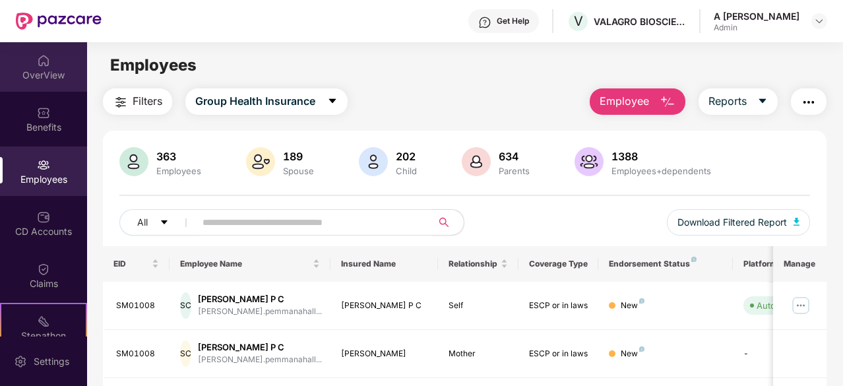
click at [48, 69] on div "OverView" at bounding box center [43, 75] width 87 height 13
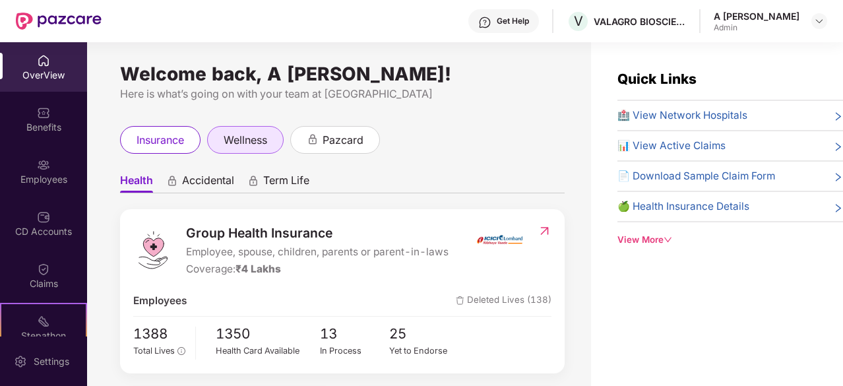
click at [263, 139] on span "wellness" at bounding box center [246, 140] width 44 height 16
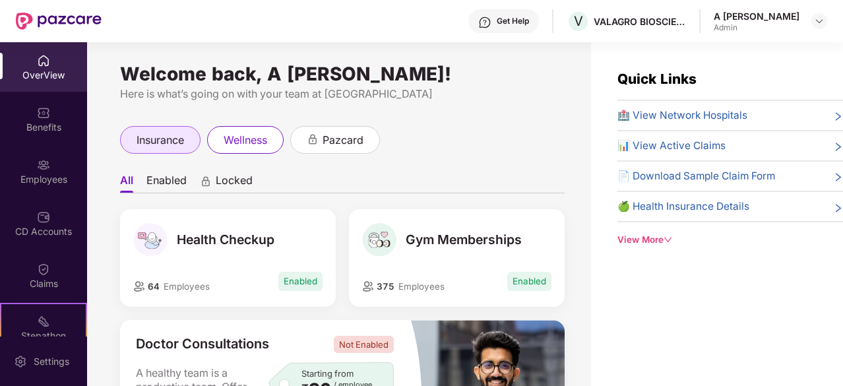
click at [162, 135] on span "insurance" at bounding box center [161, 140] width 48 height 16
